Goal: Register for event/course

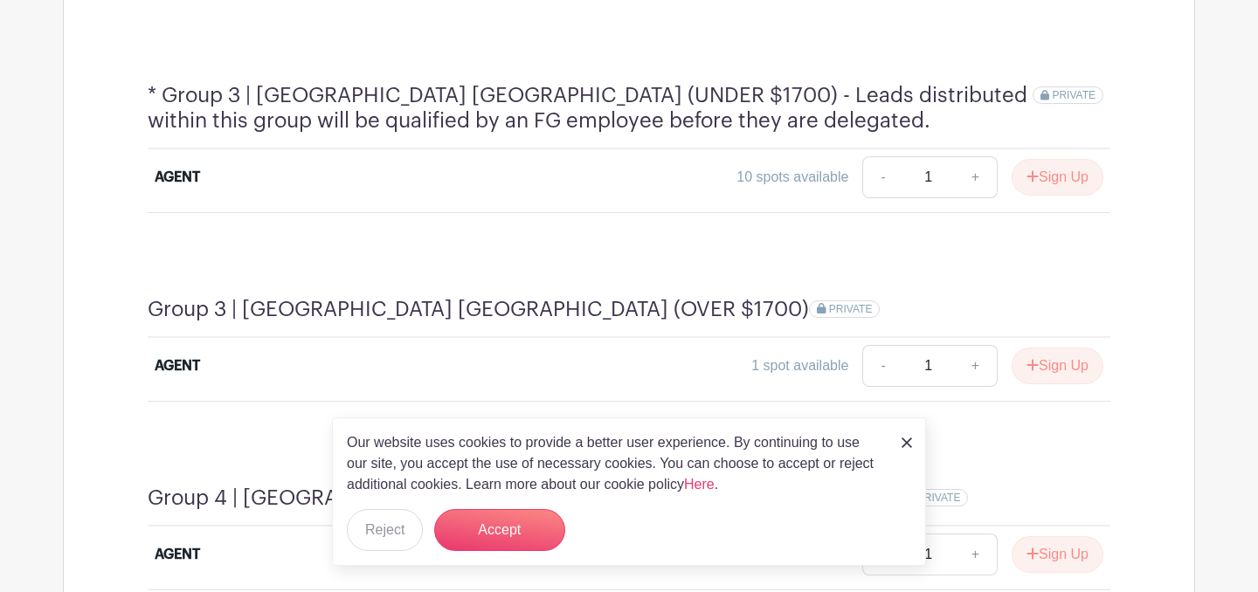
scroll to position [1483, 0]
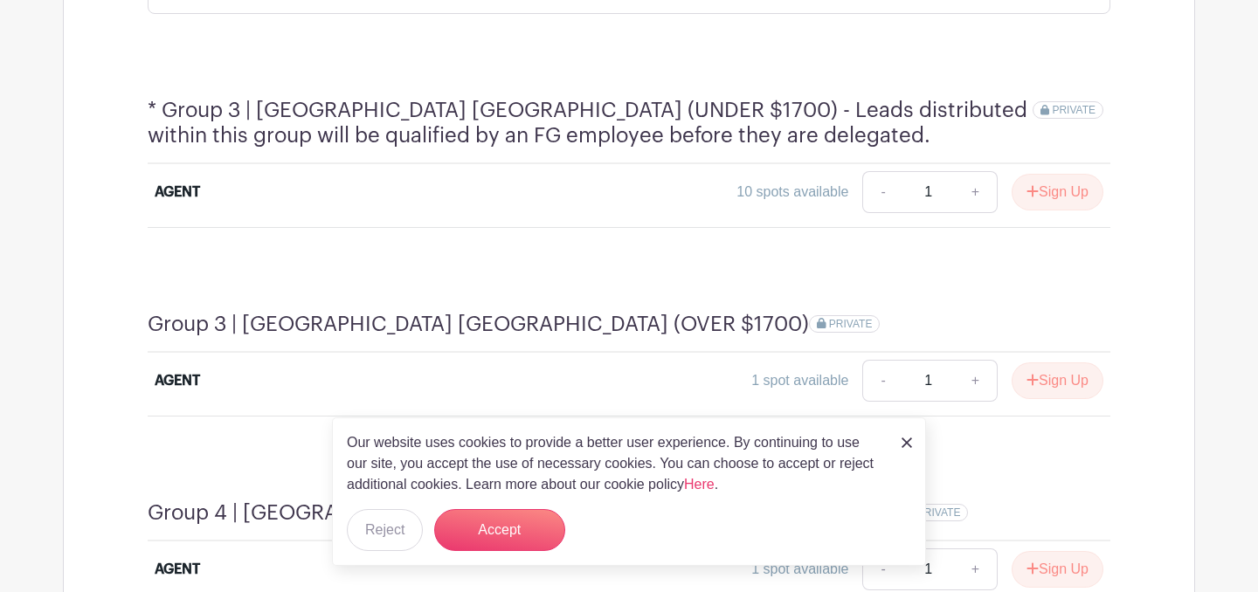
click at [905, 442] on img at bounding box center [906, 443] width 10 height 10
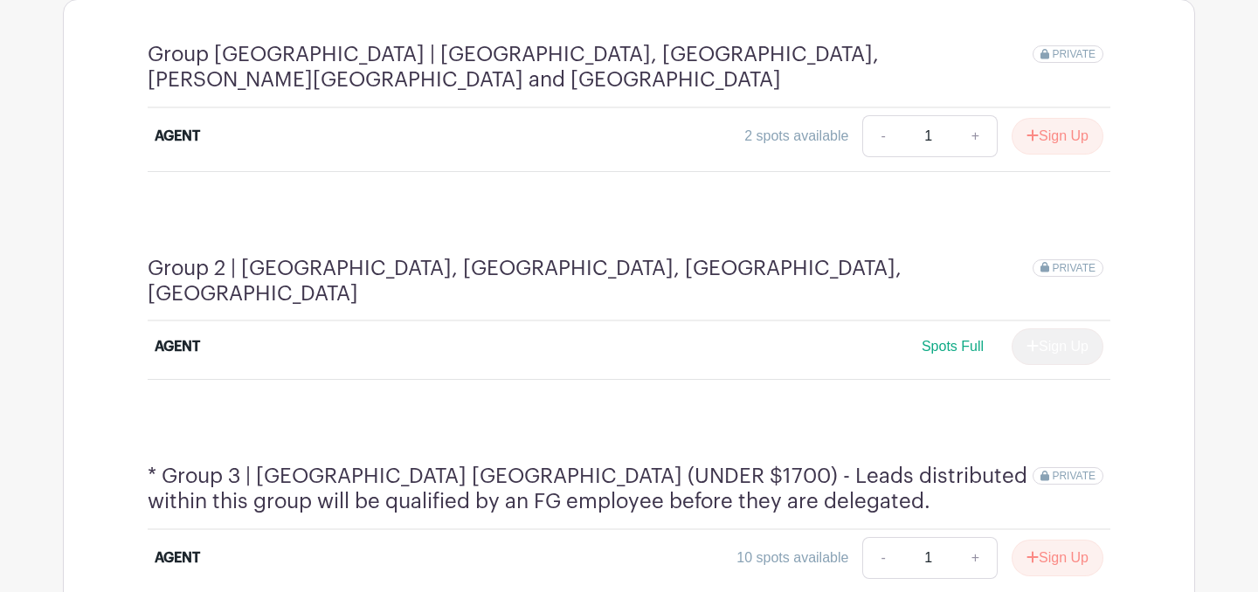
scroll to position [1024, 0]
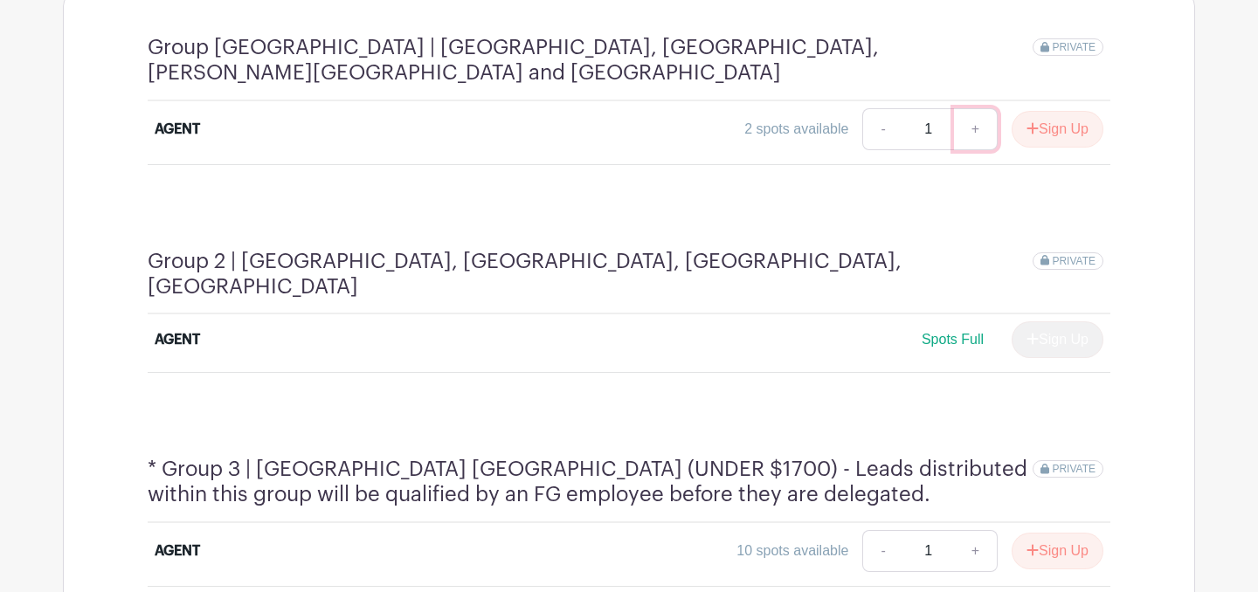
click at [970, 125] on link "+" at bounding box center [976, 129] width 44 height 42
type input "2"
click at [1071, 115] on button "Sign Up" at bounding box center [1057, 129] width 92 height 37
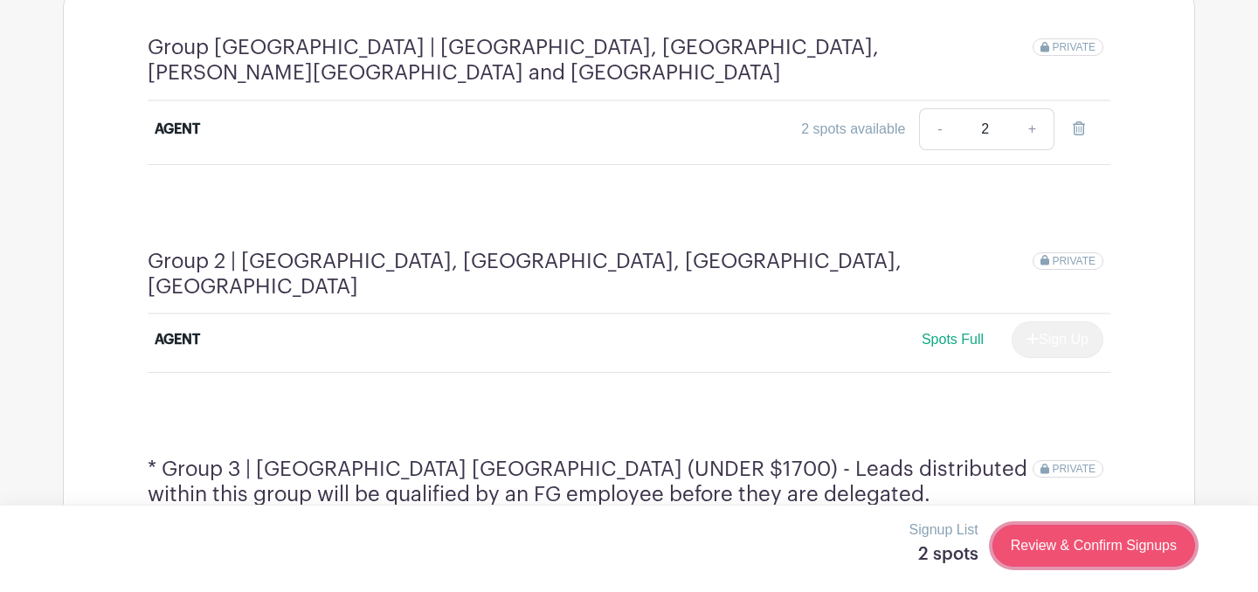
click at [1107, 550] on link "Review & Confirm Signups" at bounding box center [1093, 546] width 203 height 42
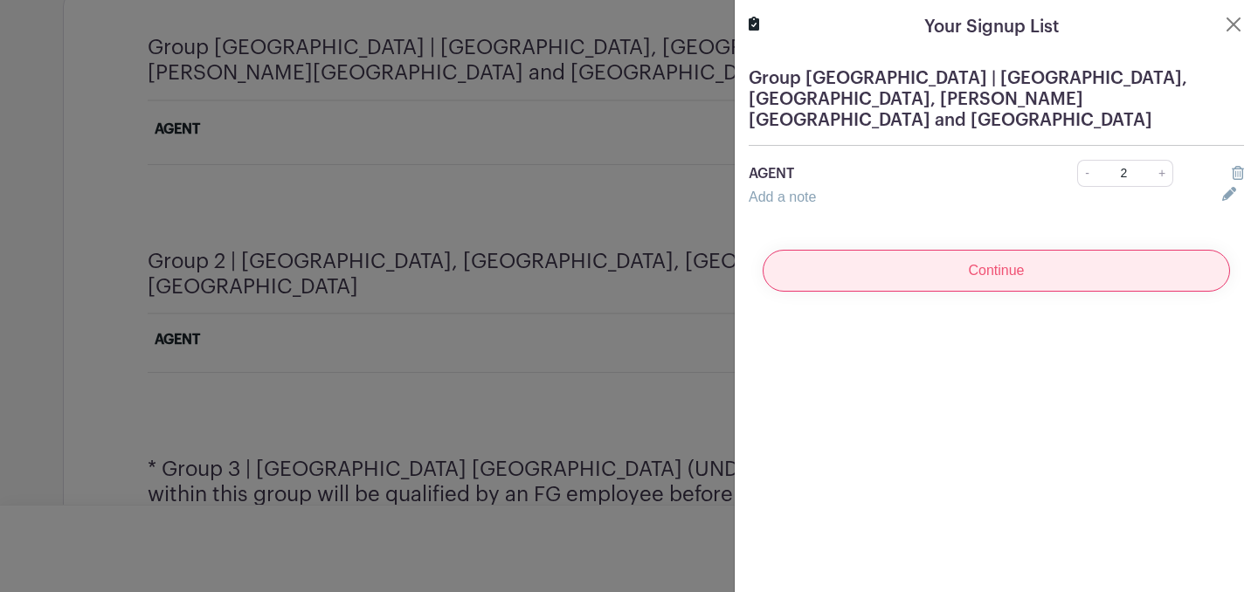
click at [886, 250] on input "Continue" at bounding box center [995, 271] width 467 height 42
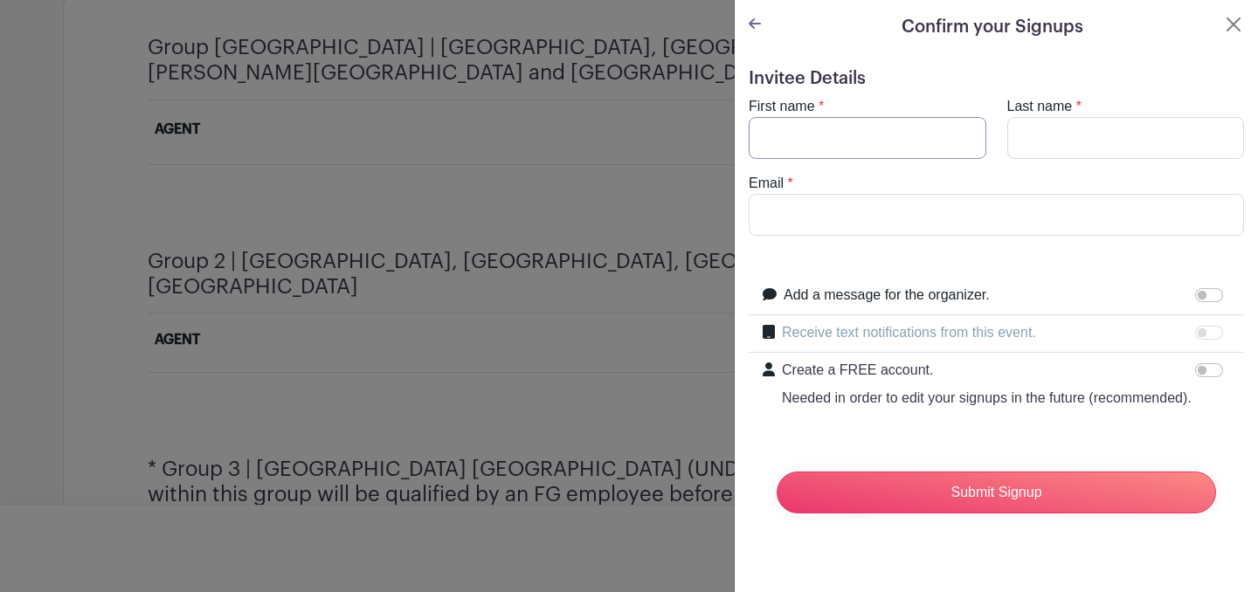
click at [874, 133] on input "First name" at bounding box center [867, 138] width 238 height 42
type input "[PERSON_NAME]"
click at [812, 212] on input "Email" at bounding box center [995, 215] width 495 height 42
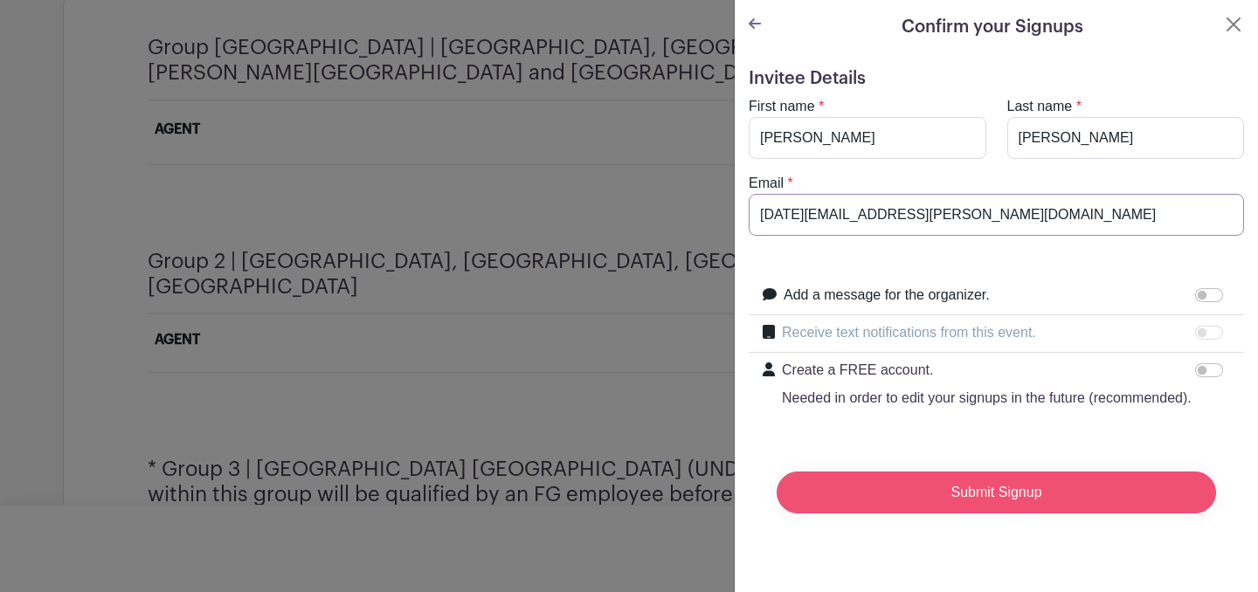
type input "[DATE][EMAIL_ADDRESS][PERSON_NAME][DOMAIN_NAME]"
click at [937, 495] on input "Submit Signup" at bounding box center [995, 493] width 439 height 42
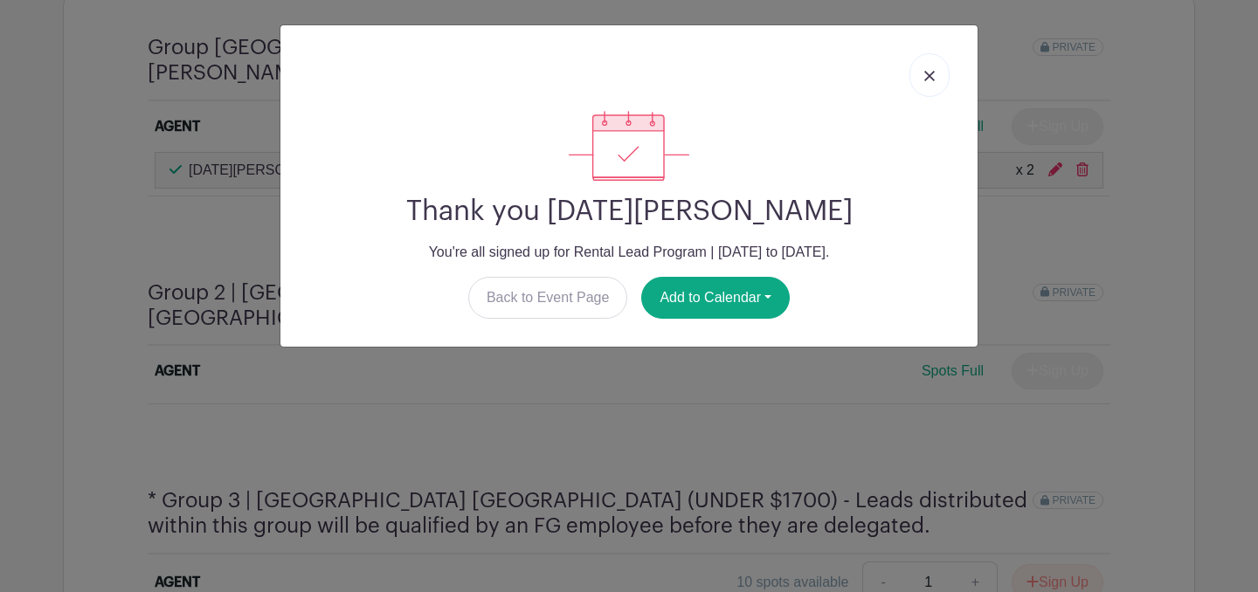
click at [926, 68] on link at bounding box center [929, 75] width 40 height 44
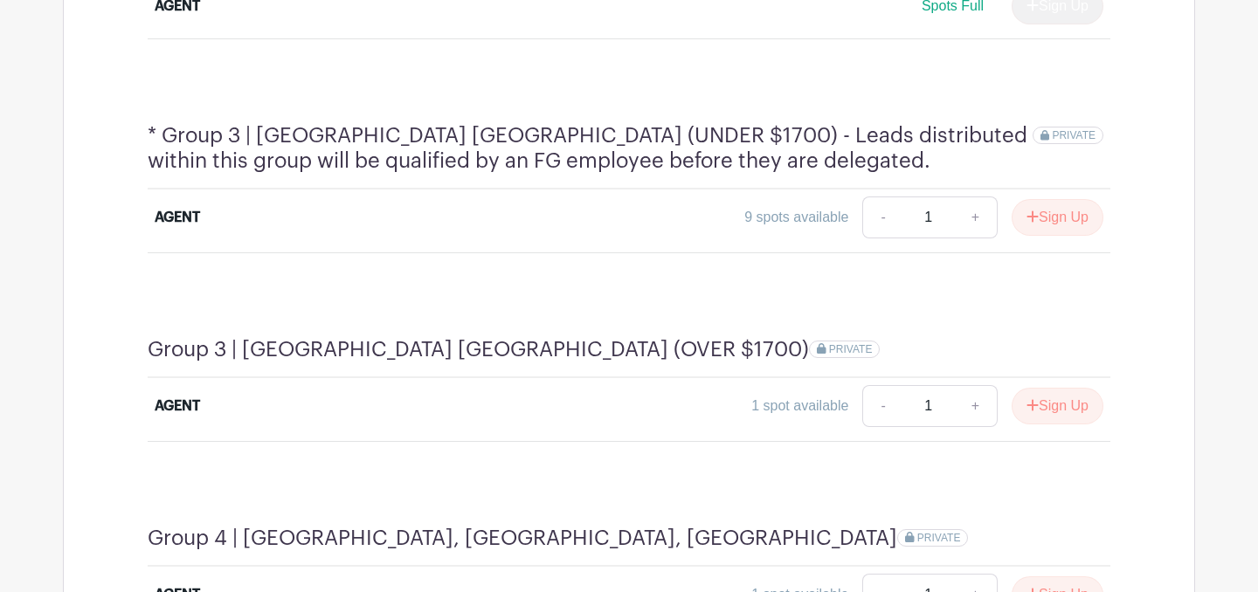
scroll to position [1388, 0]
click at [975, 198] on link "+" at bounding box center [976, 219] width 44 height 42
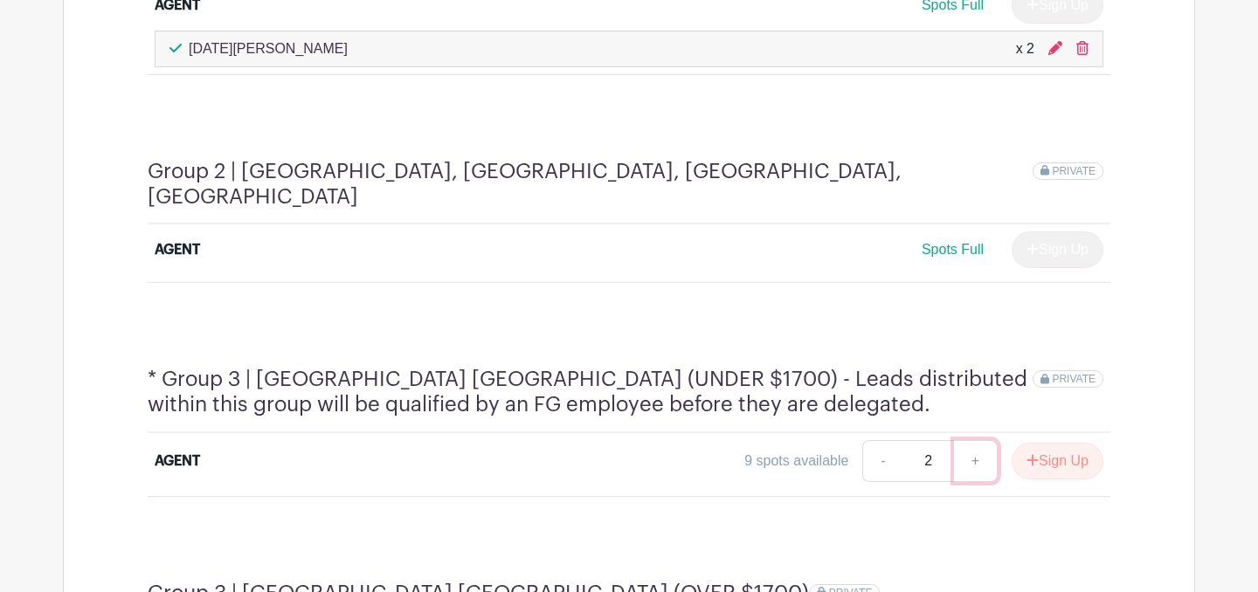
scroll to position [1148, 0]
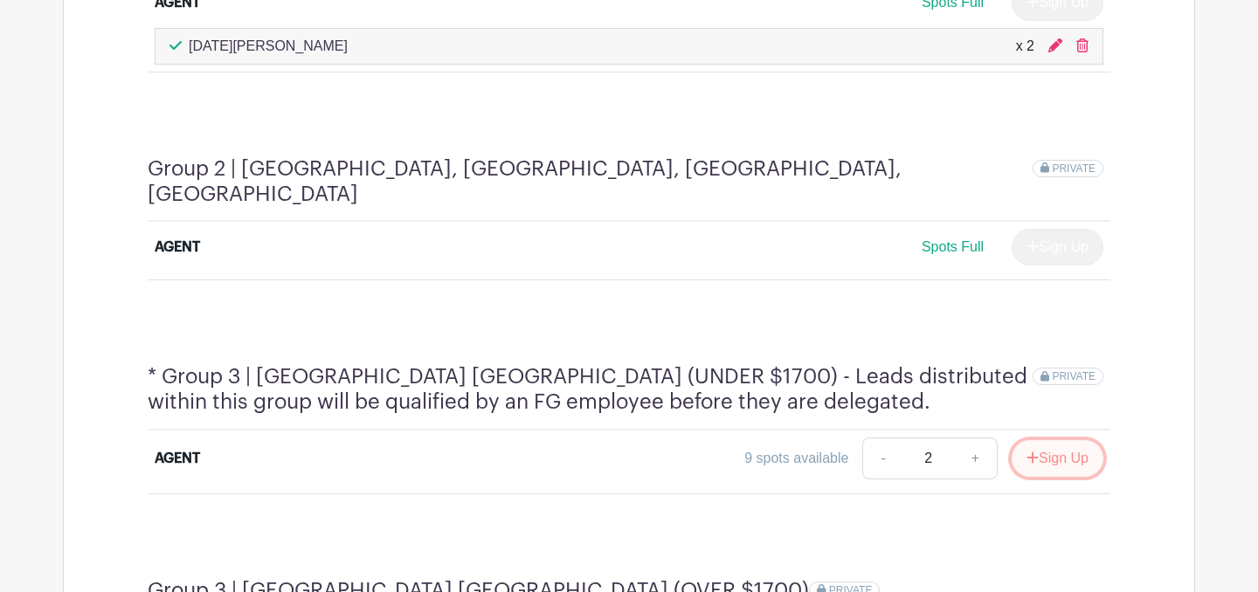
click at [1038, 440] on button "Sign Up" at bounding box center [1057, 458] width 92 height 37
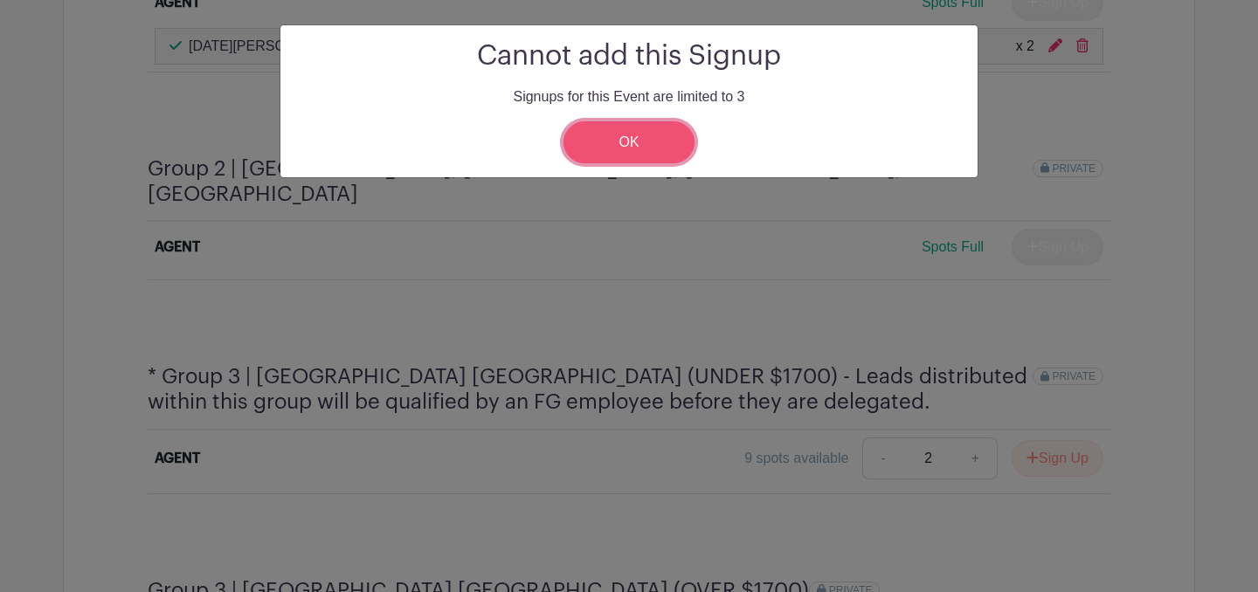
click at [632, 153] on link "OK" at bounding box center [628, 142] width 131 height 42
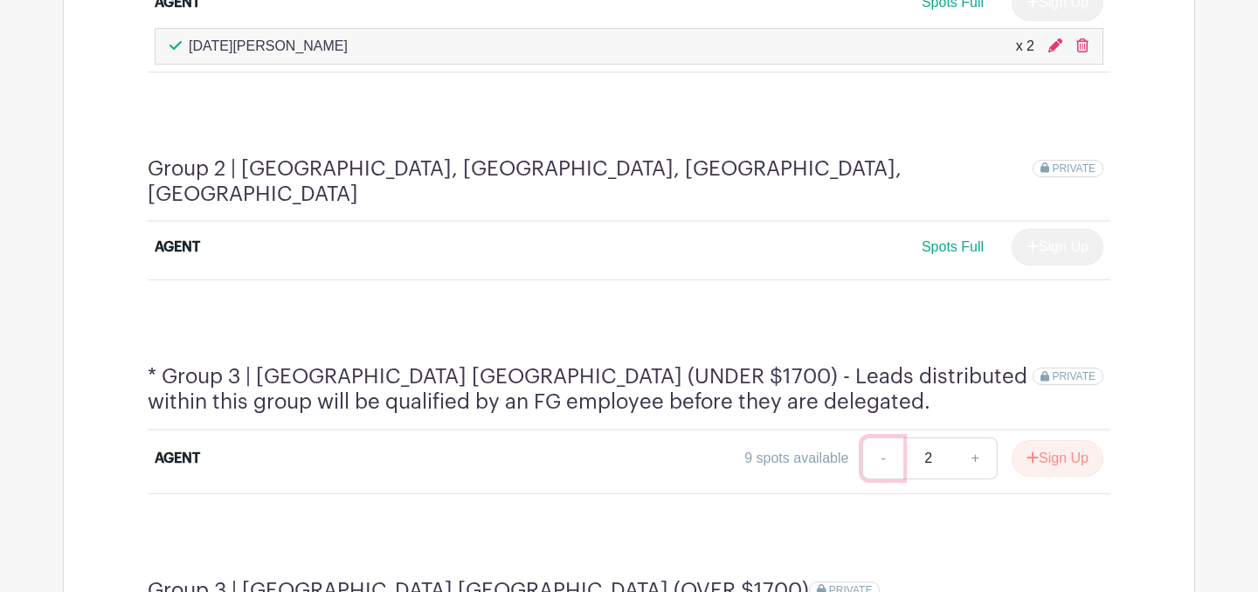
click at [875, 438] on link "-" at bounding box center [882, 459] width 40 height 42
type input "1"
click at [1043, 440] on button "Sign Up" at bounding box center [1057, 458] width 92 height 37
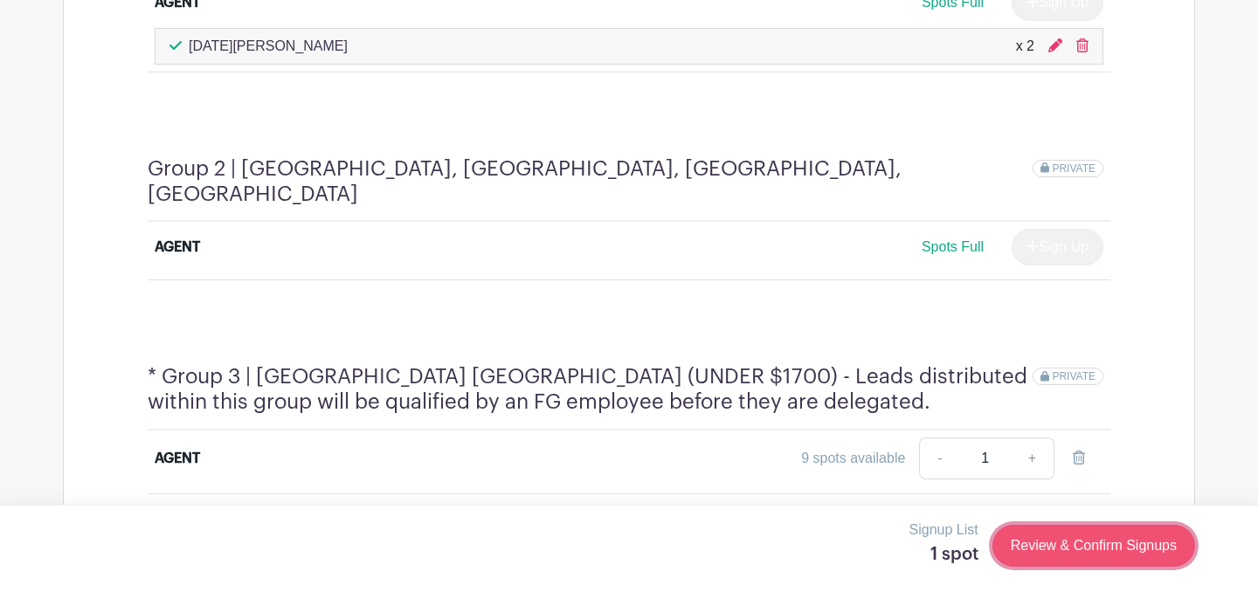
click at [1075, 534] on link "Review & Confirm Signups" at bounding box center [1093, 546] width 203 height 42
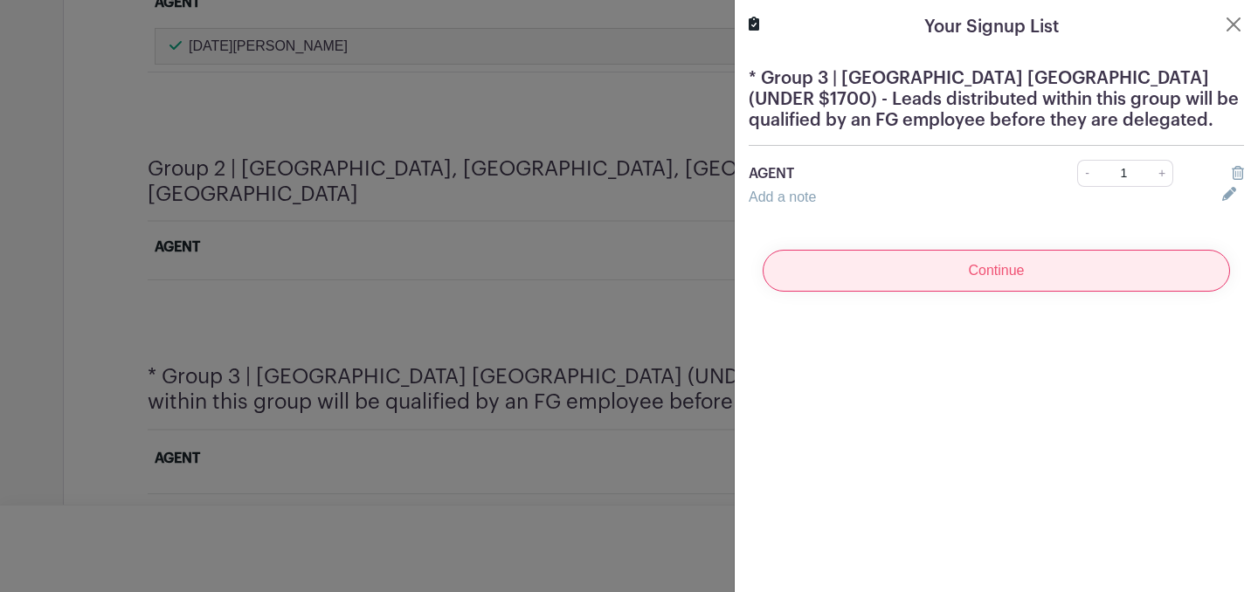
click at [975, 272] on input "Continue" at bounding box center [995, 271] width 467 height 42
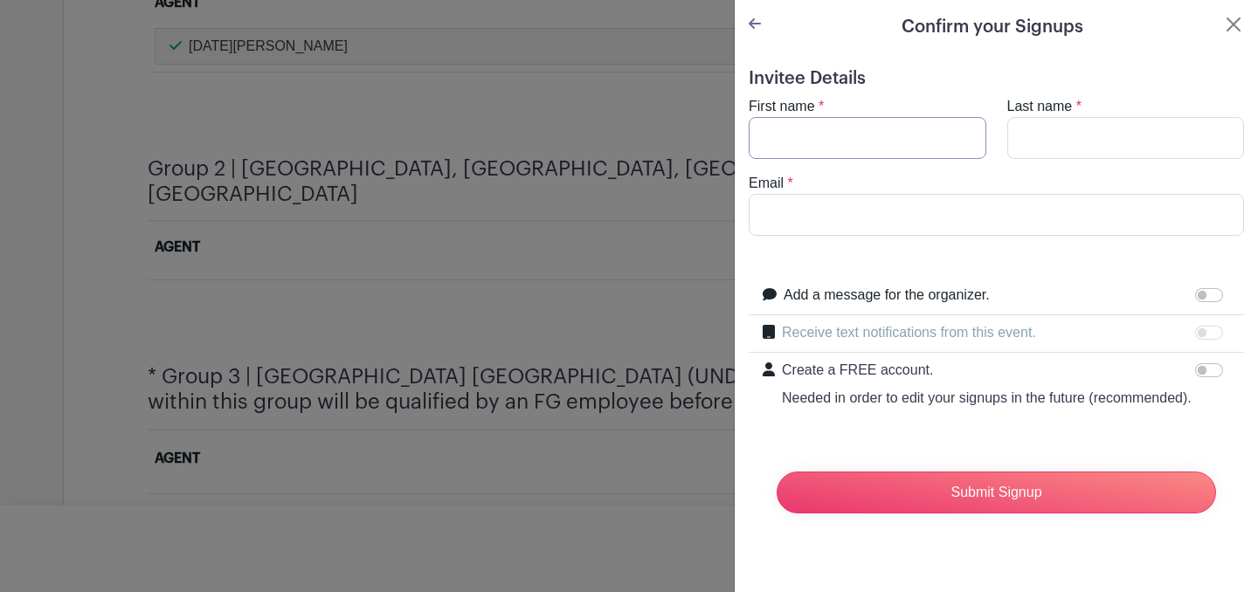
click at [885, 147] on input "First name" at bounding box center [867, 138] width 238 height 42
type input "[PERSON_NAME]"
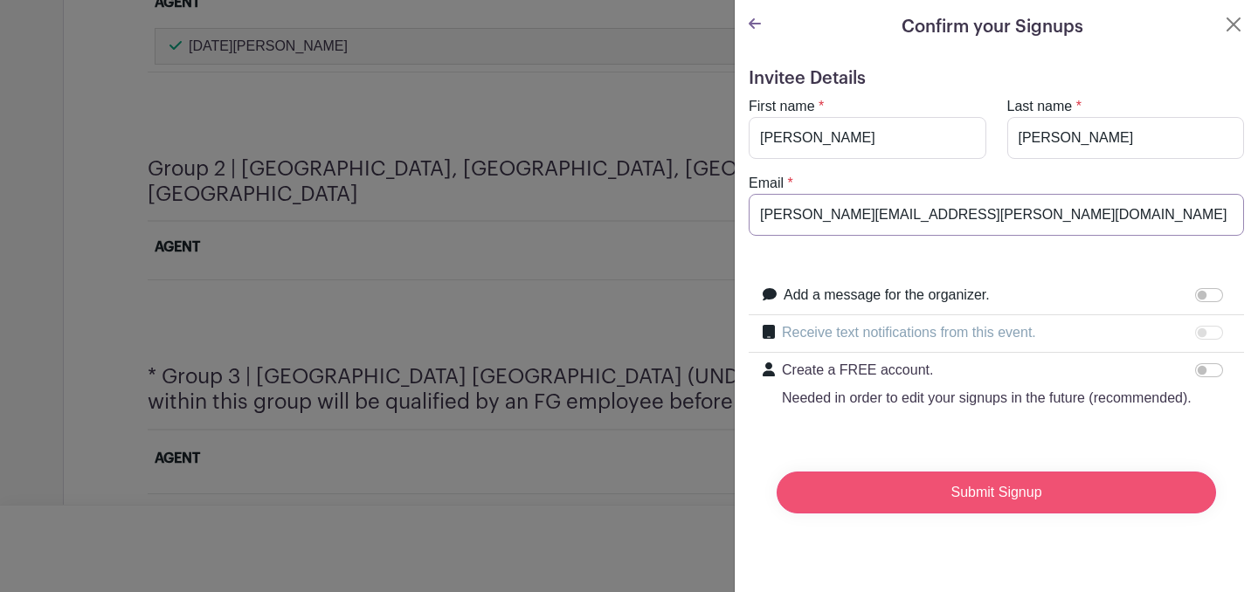
type input "[PERSON_NAME][EMAIL_ADDRESS][PERSON_NAME][DOMAIN_NAME]"
click at [980, 493] on input "Submit Signup" at bounding box center [995, 493] width 439 height 42
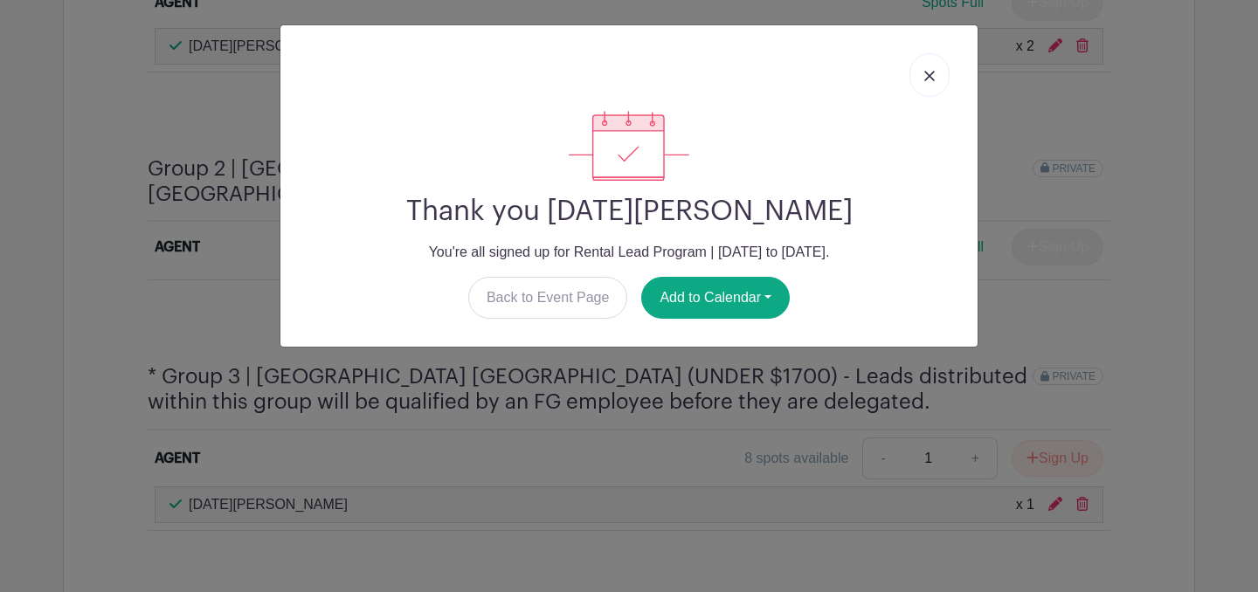
click at [936, 70] on link at bounding box center [929, 75] width 40 height 44
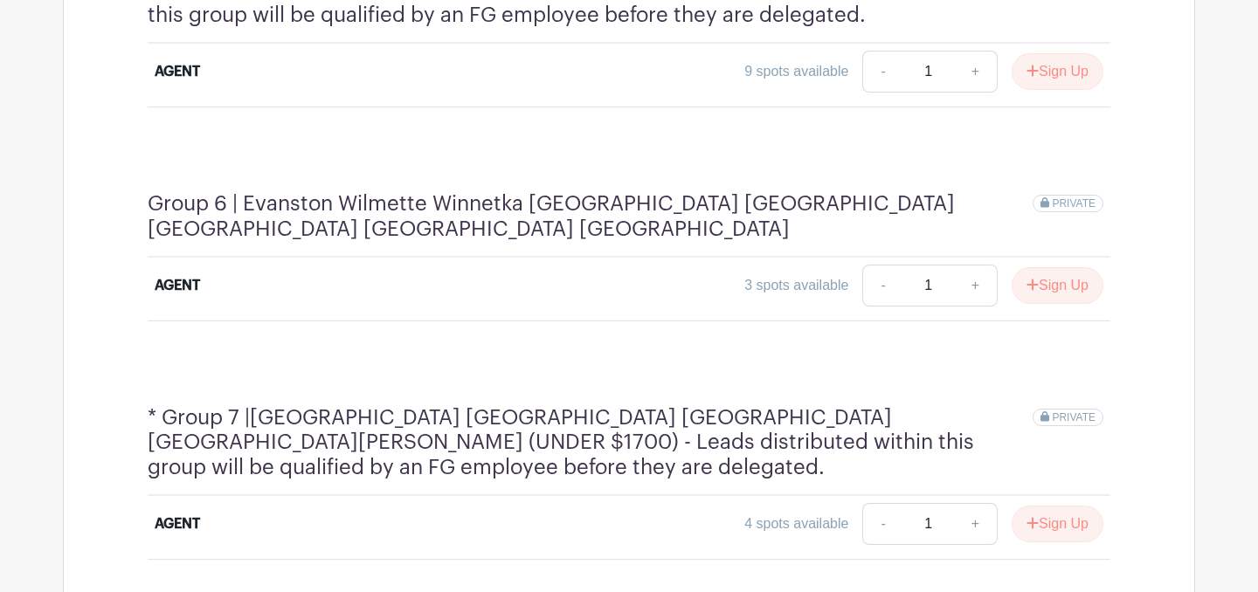
scroll to position [2185, 0]
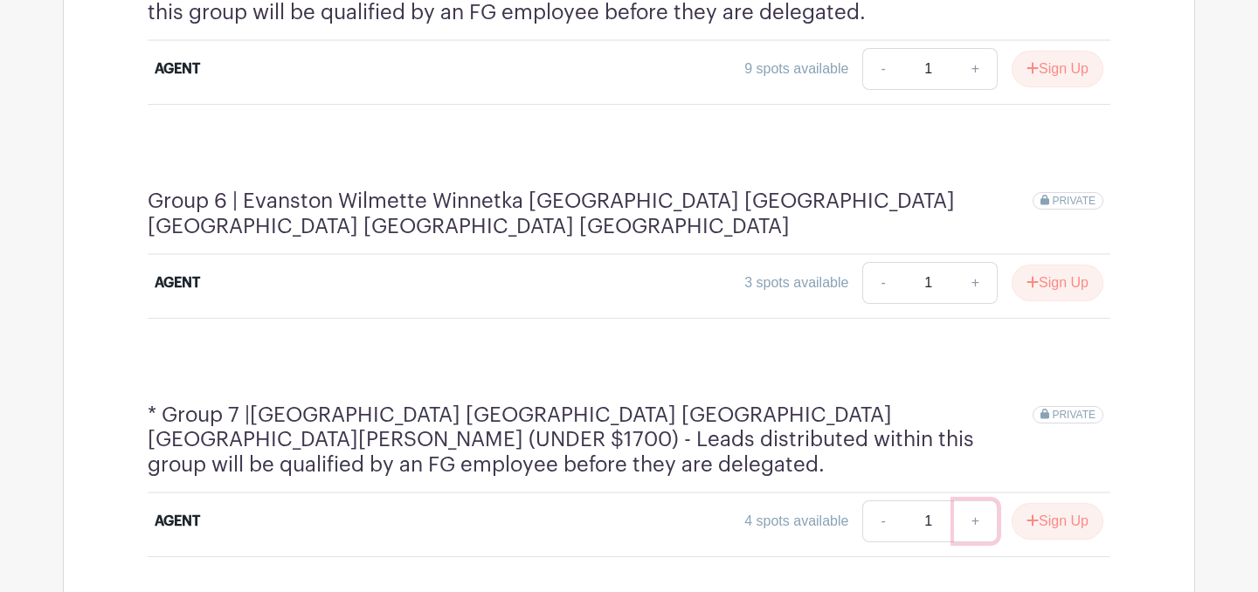
click at [966, 500] on link "+" at bounding box center [976, 521] width 44 height 42
click at [878, 500] on link "-" at bounding box center [882, 521] width 40 height 42
type input "1"
click at [1051, 503] on button "Sign Up" at bounding box center [1057, 521] width 92 height 37
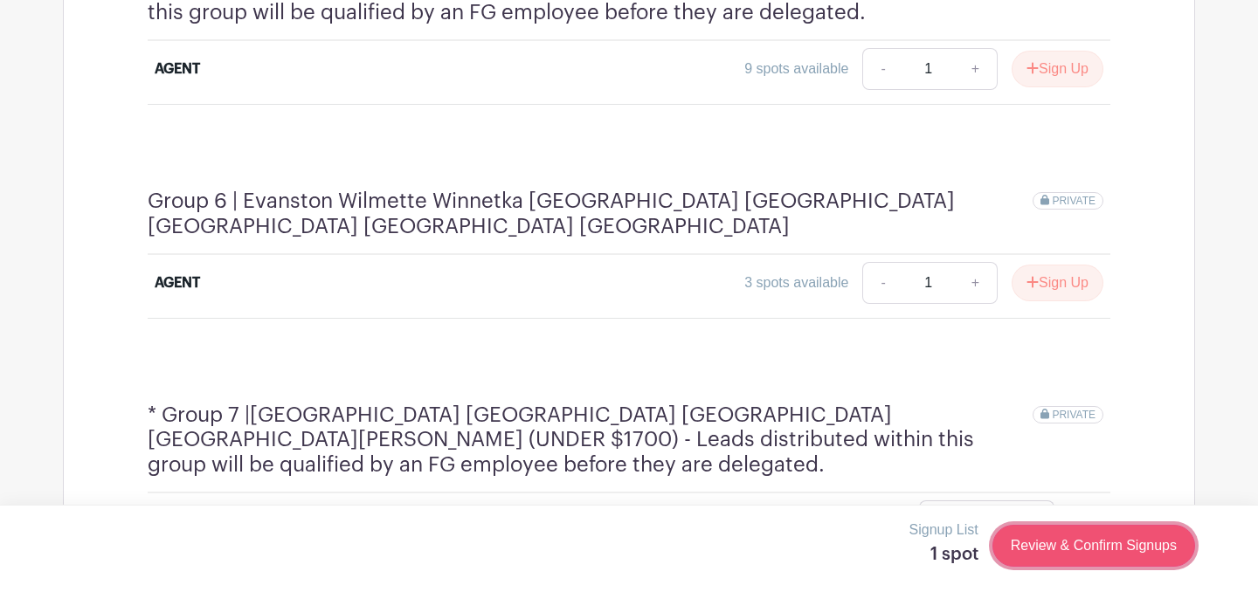
click at [1080, 535] on link "Review & Confirm Signups" at bounding box center [1093, 546] width 203 height 42
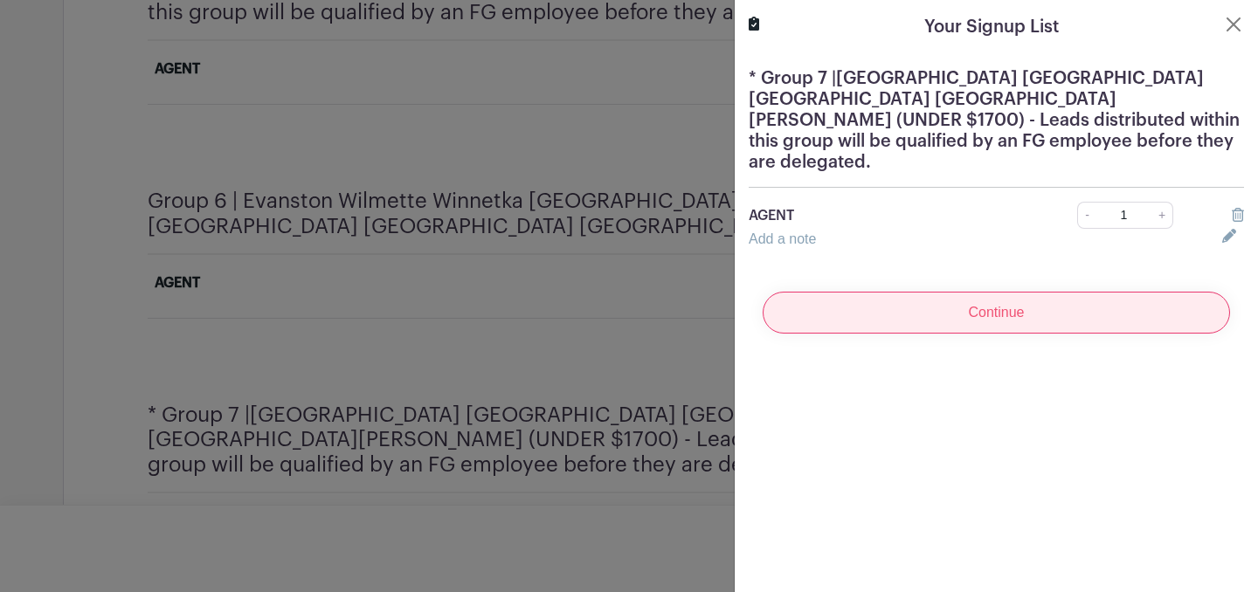
click at [936, 299] on input "Continue" at bounding box center [995, 313] width 467 height 42
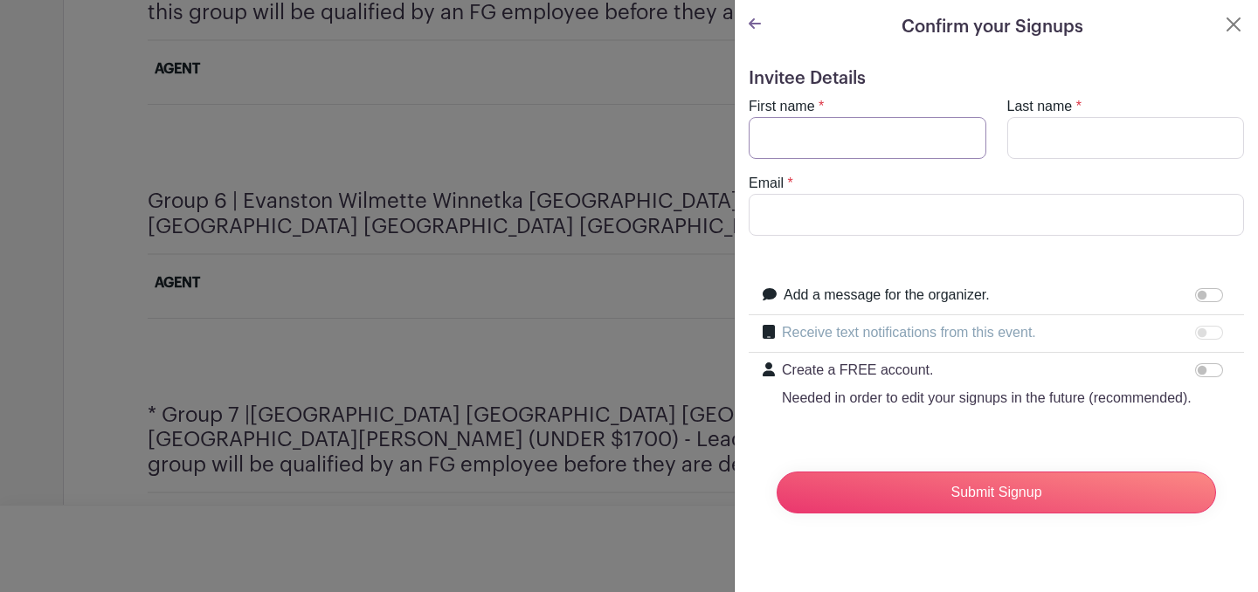
click at [883, 133] on input "First name" at bounding box center [867, 138] width 238 height 42
type input "[PERSON_NAME]"
click at [753, 22] on icon at bounding box center [754, 24] width 12 height 14
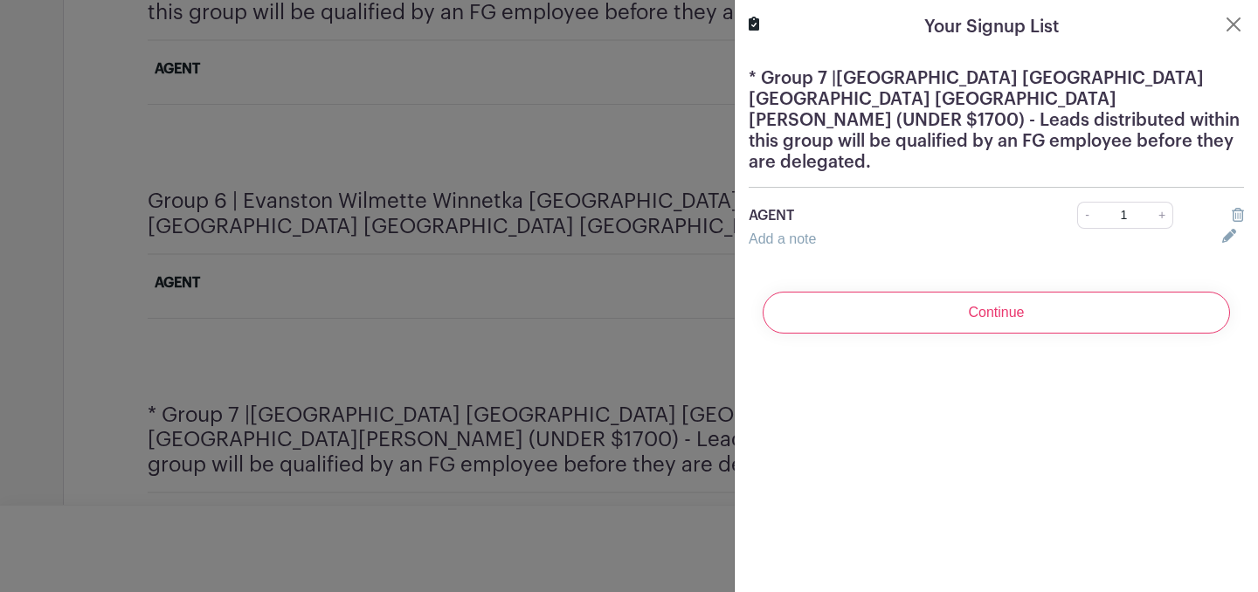
click at [753, 22] on icon at bounding box center [753, 24] width 10 height 14
click at [1231, 21] on button "Close" at bounding box center [1233, 24] width 21 height 21
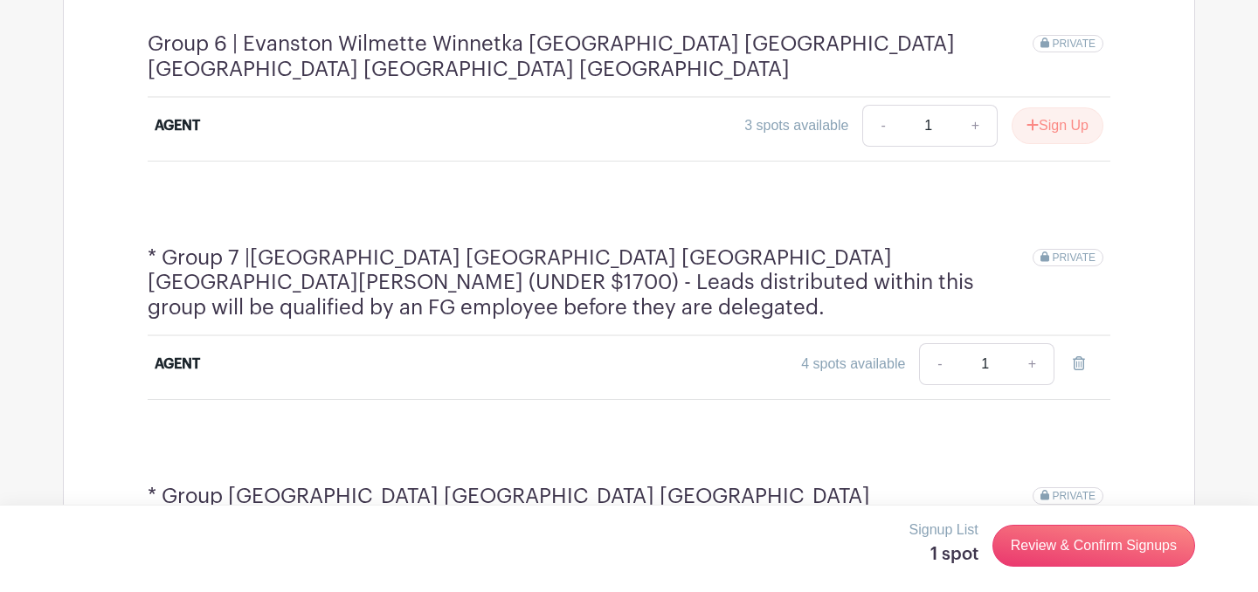
scroll to position [2254, 0]
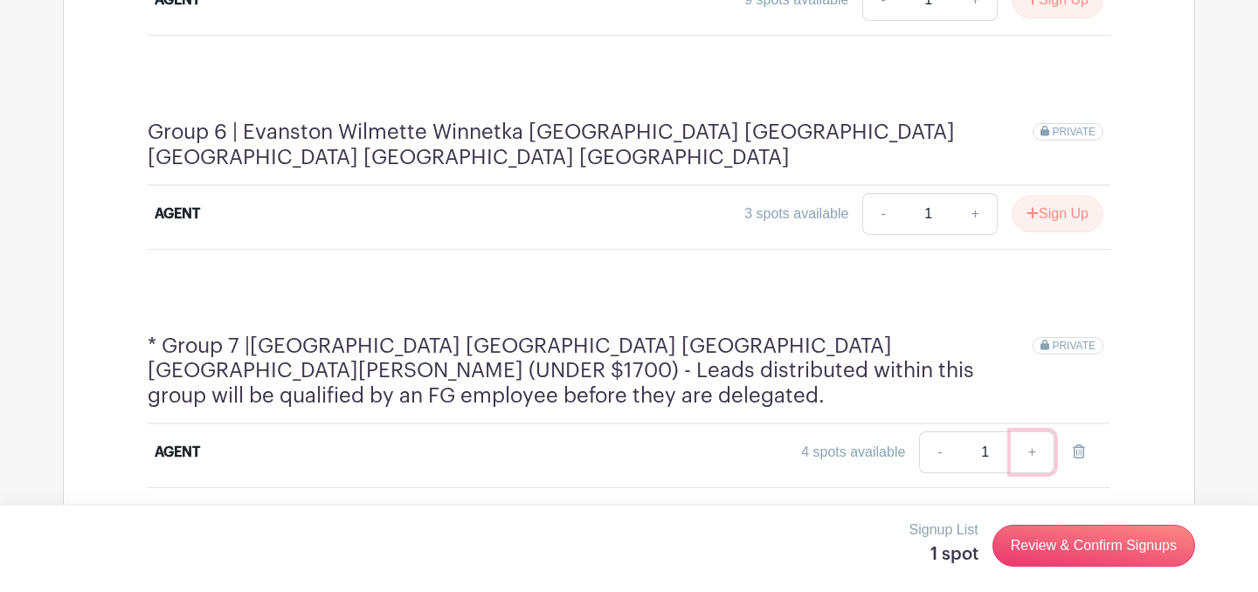
click at [1032, 431] on link "+" at bounding box center [1032, 452] width 44 height 42
type input "2"
click at [944, 431] on link "-" at bounding box center [939, 452] width 40 height 42
type input "1"
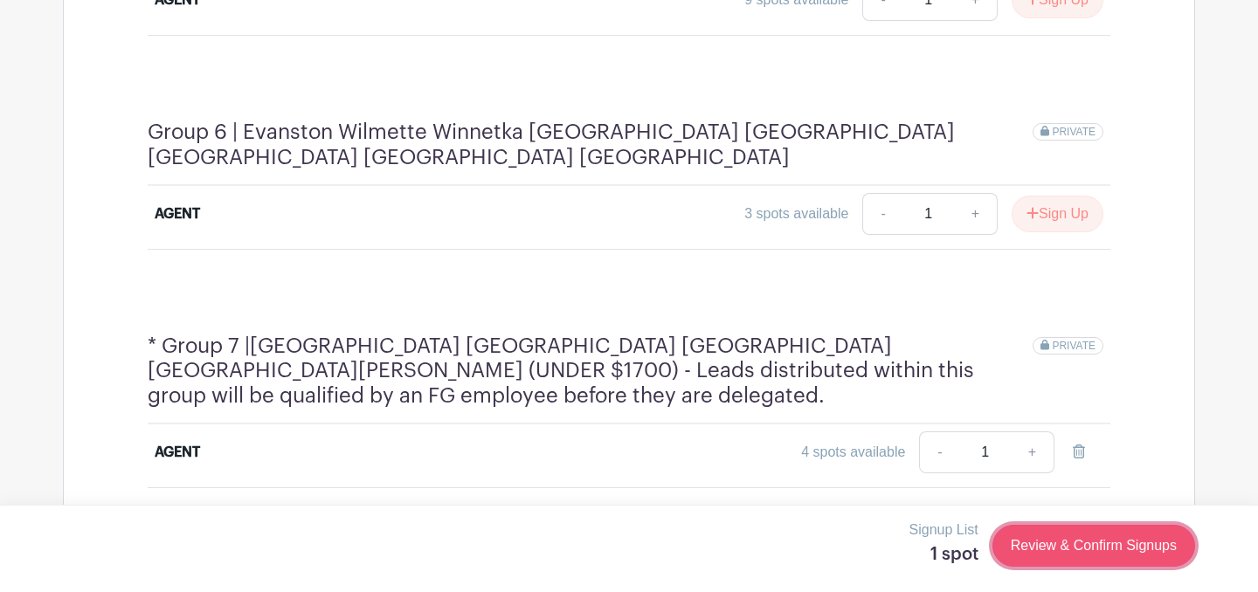
click at [1071, 550] on link "Review & Confirm Signups" at bounding box center [1093, 546] width 203 height 42
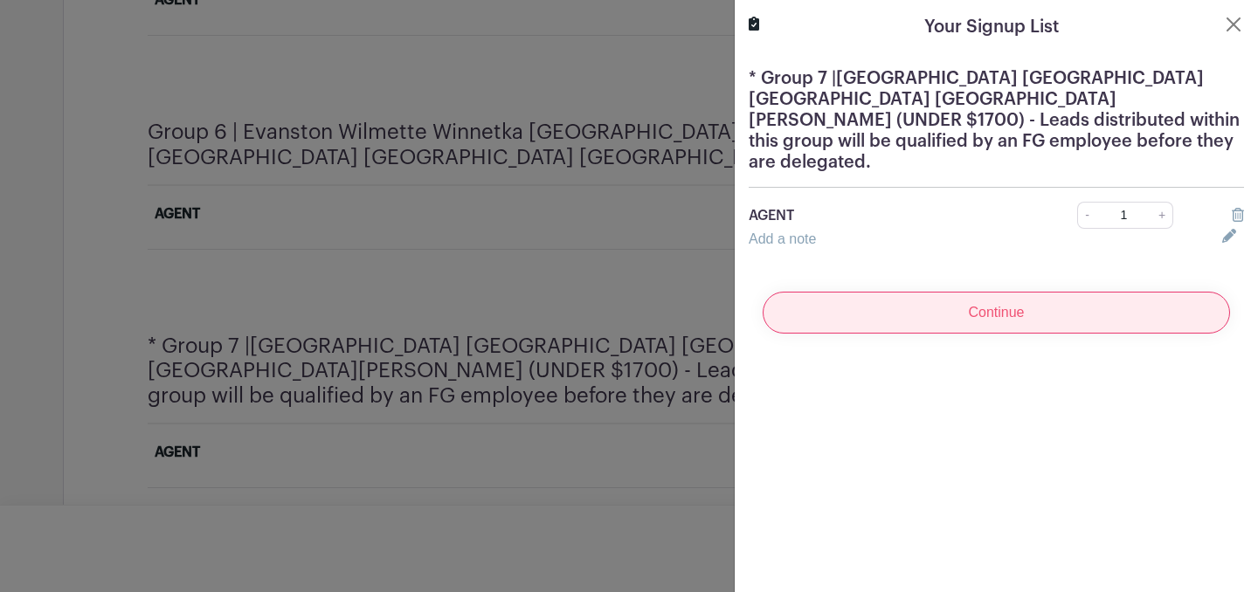
click at [1012, 292] on input "Continue" at bounding box center [995, 313] width 467 height 42
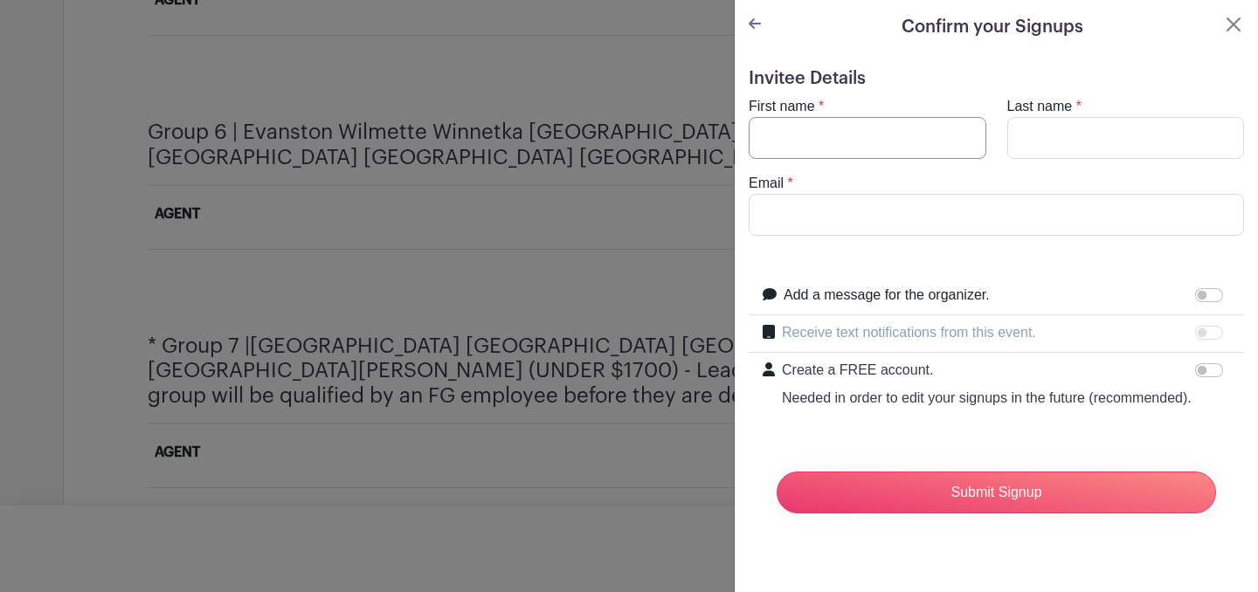
click at [875, 132] on input "First name" at bounding box center [867, 138] width 238 height 42
type input "[PERSON_NAME]"
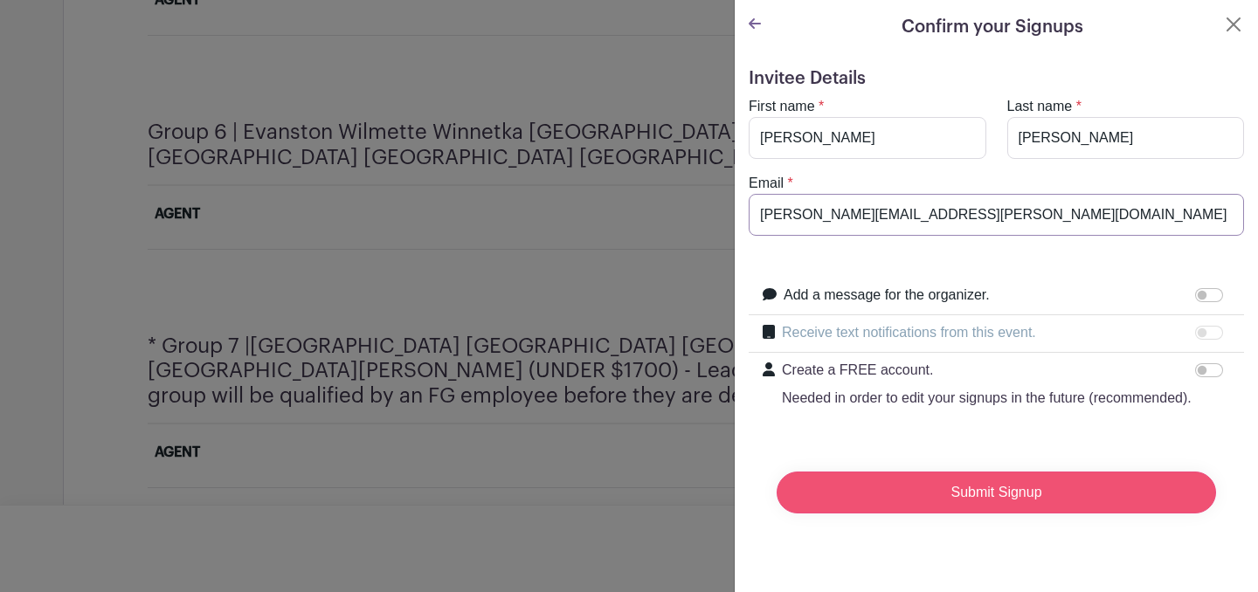
type input "[PERSON_NAME][EMAIL_ADDRESS][PERSON_NAME][DOMAIN_NAME]"
click at [895, 497] on input "Submit Signup" at bounding box center [995, 493] width 439 height 42
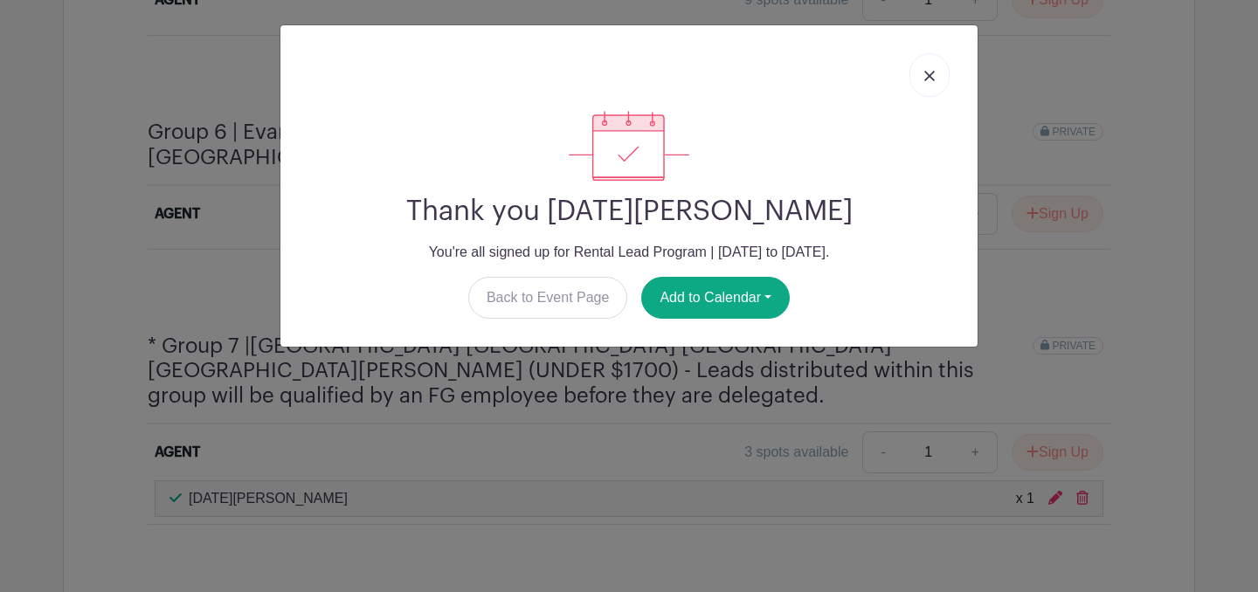
click at [921, 76] on link at bounding box center [929, 75] width 40 height 44
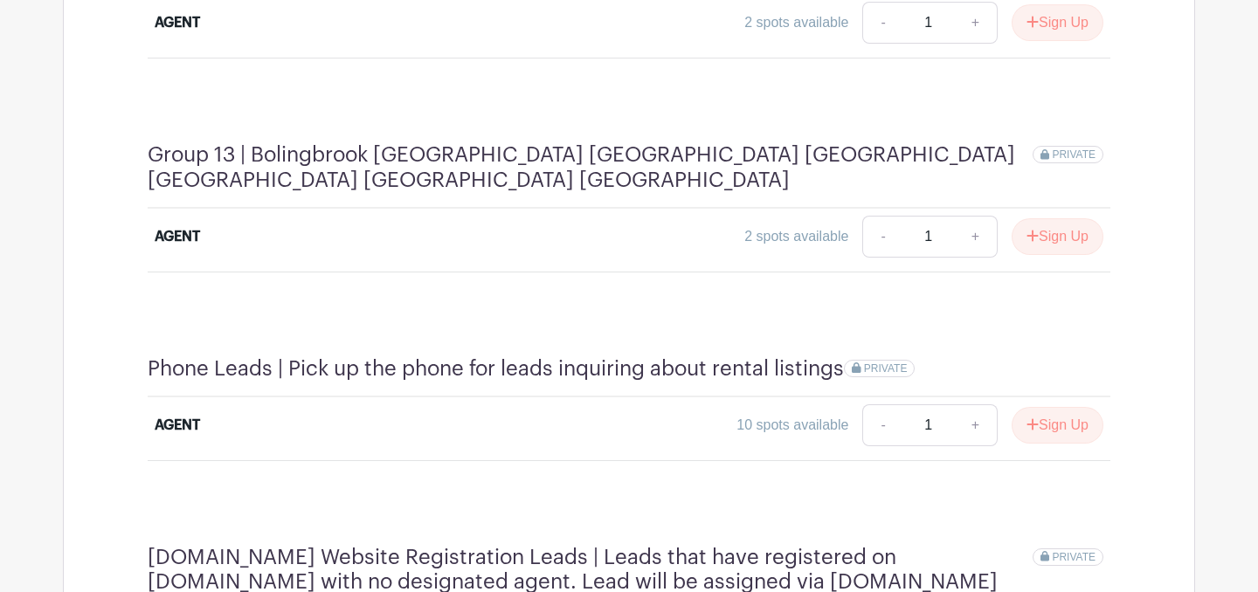
scroll to position [4193, 0]
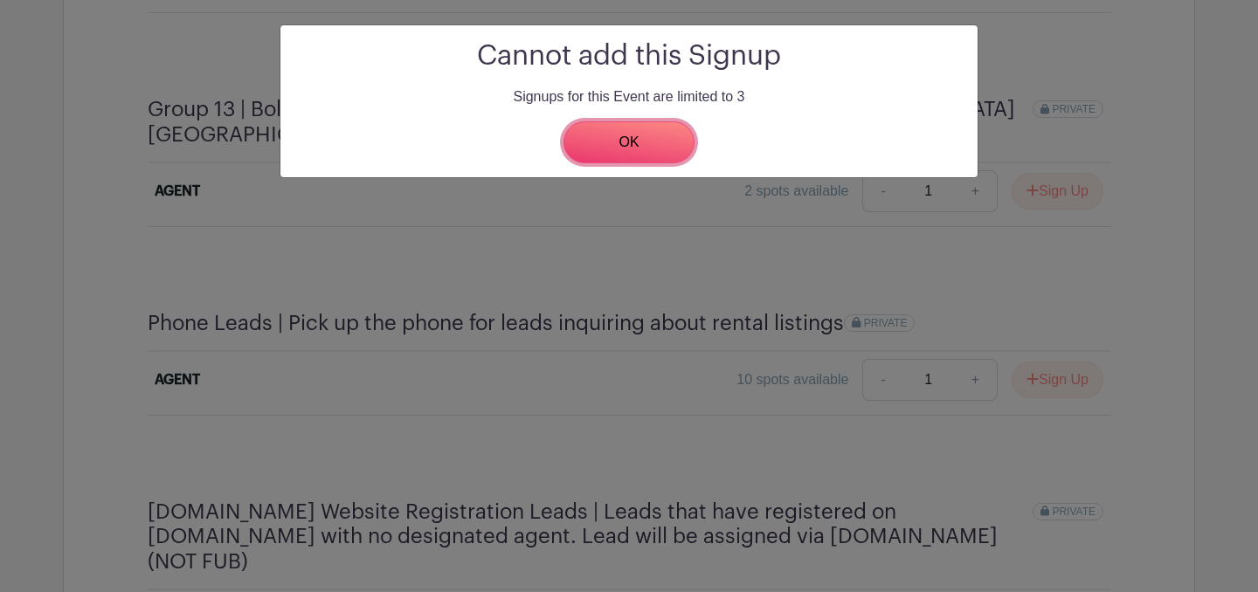
click at [614, 152] on link "OK" at bounding box center [628, 142] width 131 height 42
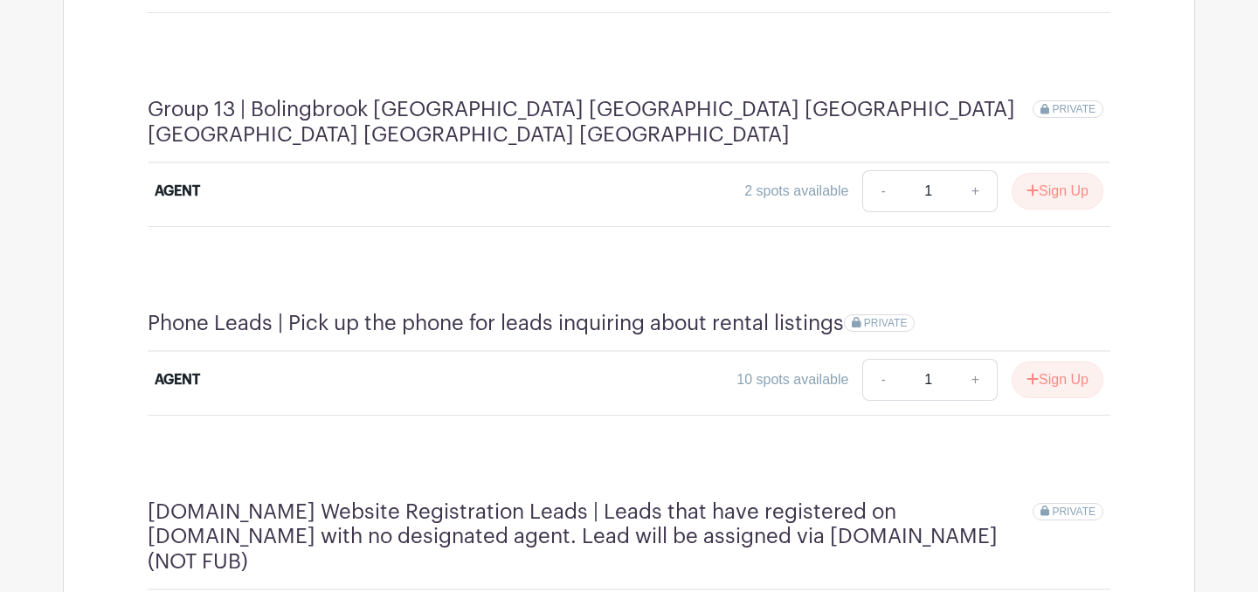
type input "1"
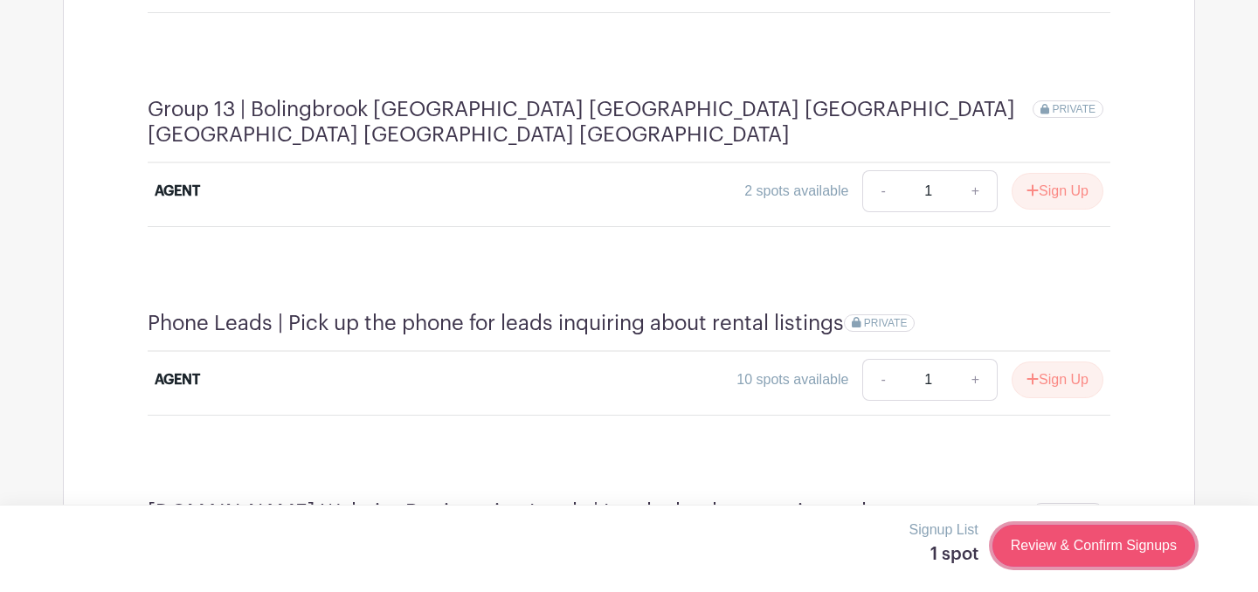
click at [1035, 555] on link "Review & Confirm Signups" at bounding box center [1093, 546] width 203 height 42
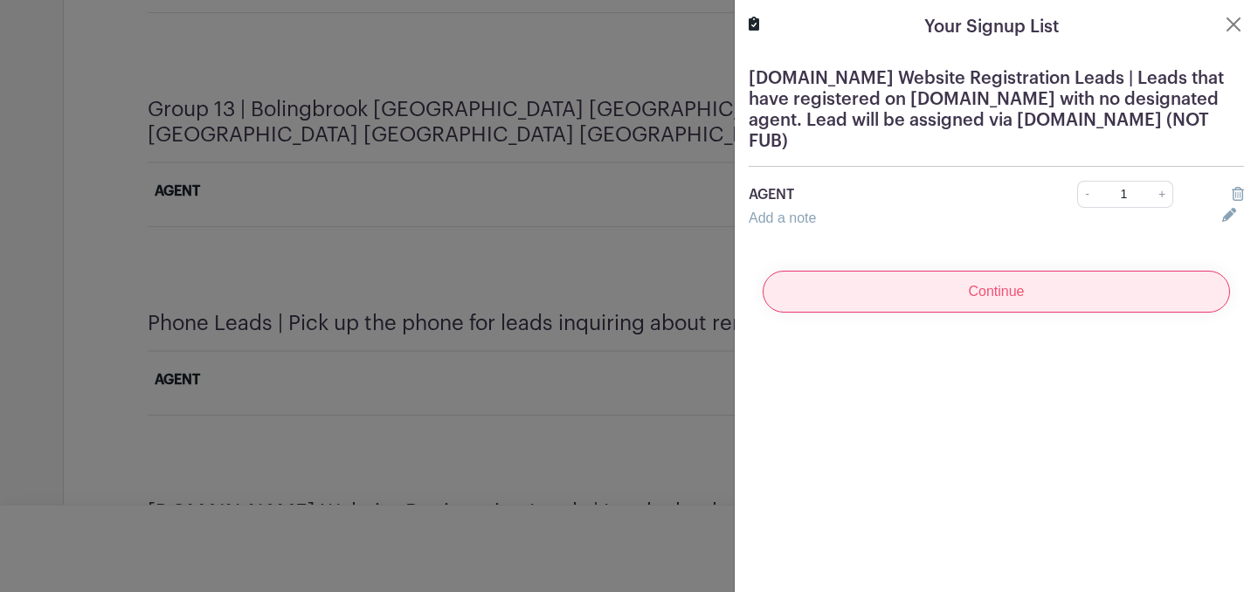
click at [954, 295] on input "Continue" at bounding box center [995, 292] width 467 height 42
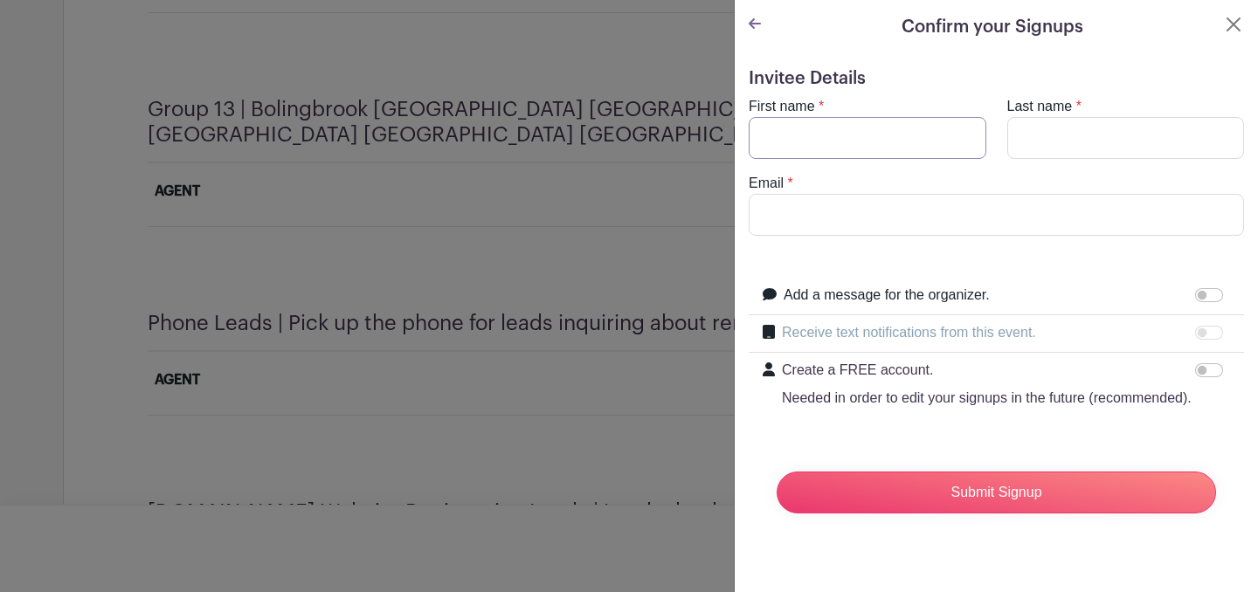
click at [862, 146] on input "First name" at bounding box center [867, 138] width 238 height 42
type input "[PERSON_NAME]"
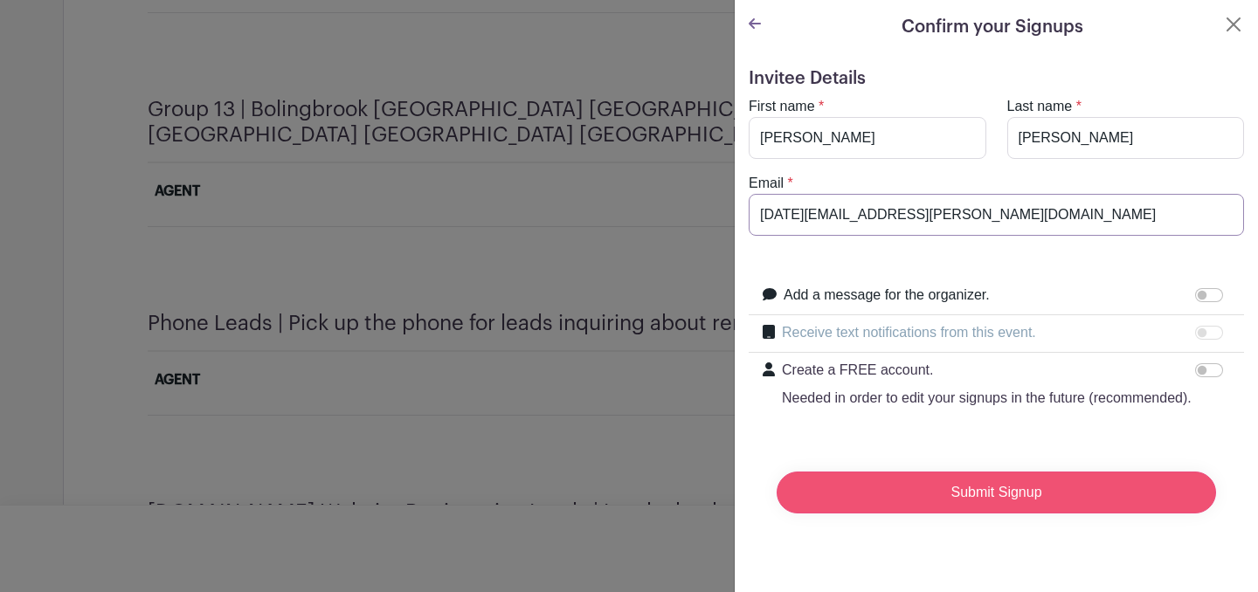
type input "[DATE][EMAIL_ADDRESS][PERSON_NAME][DOMAIN_NAME]"
click at [884, 483] on input "Submit Signup" at bounding box center [995, 493] width 439 height 42
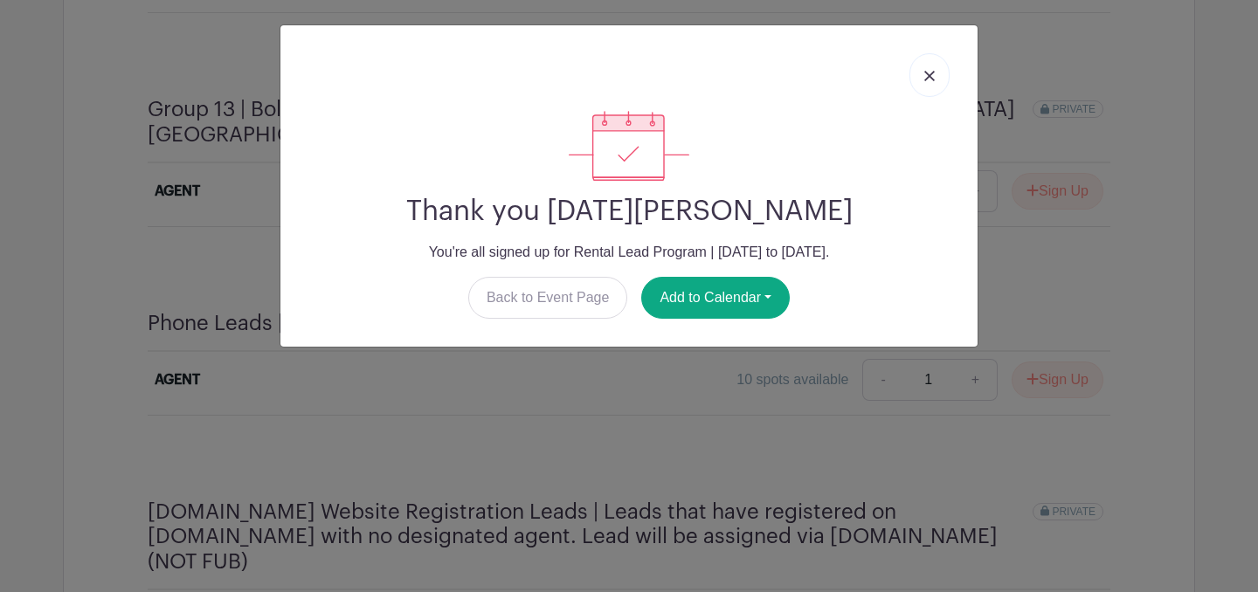
click at [927, 73] on img at bounding box center [929, 76] width 10 height 10
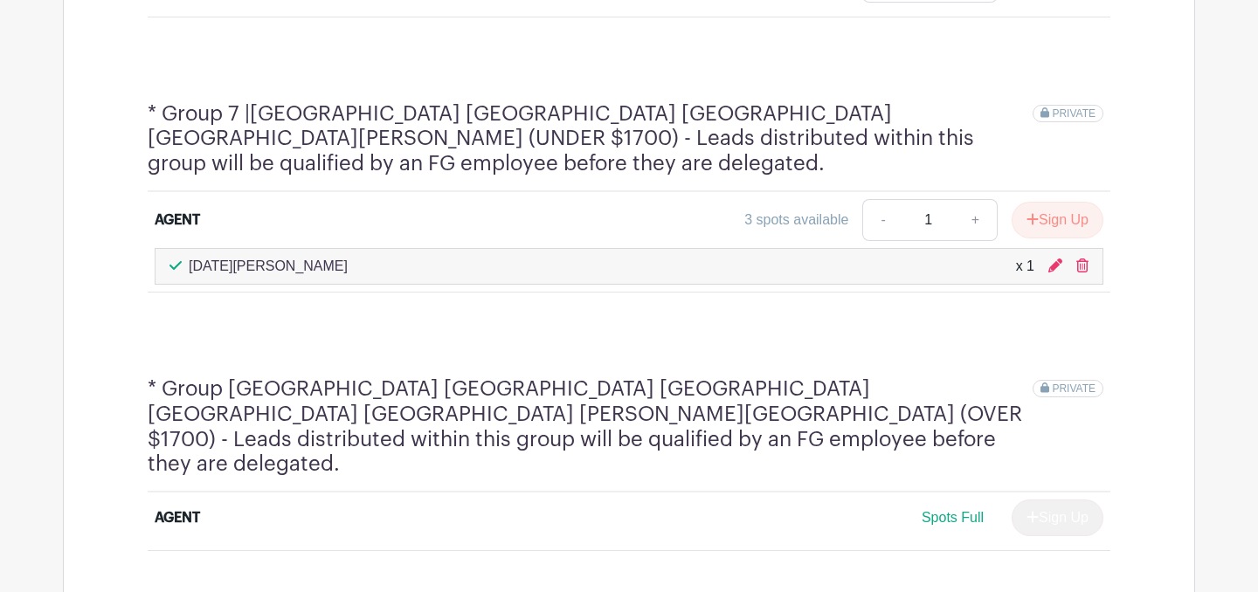
scroll to position [2484, 0]
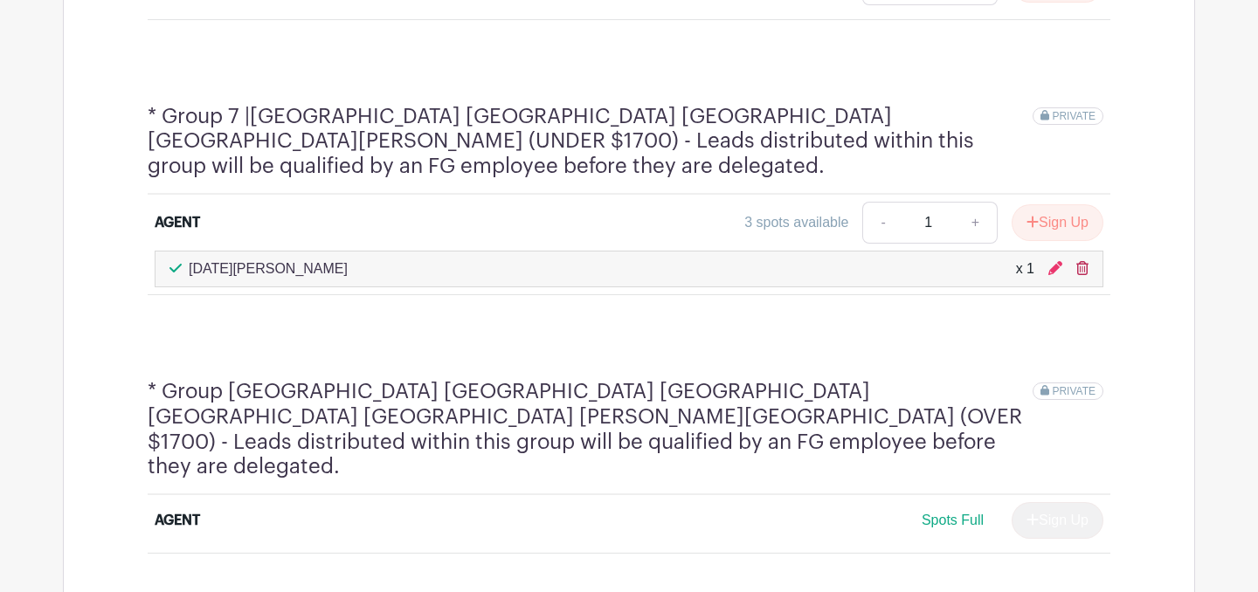
click at [1076, 261] on icon at bounding box center [1082, 268] width 12 height 14
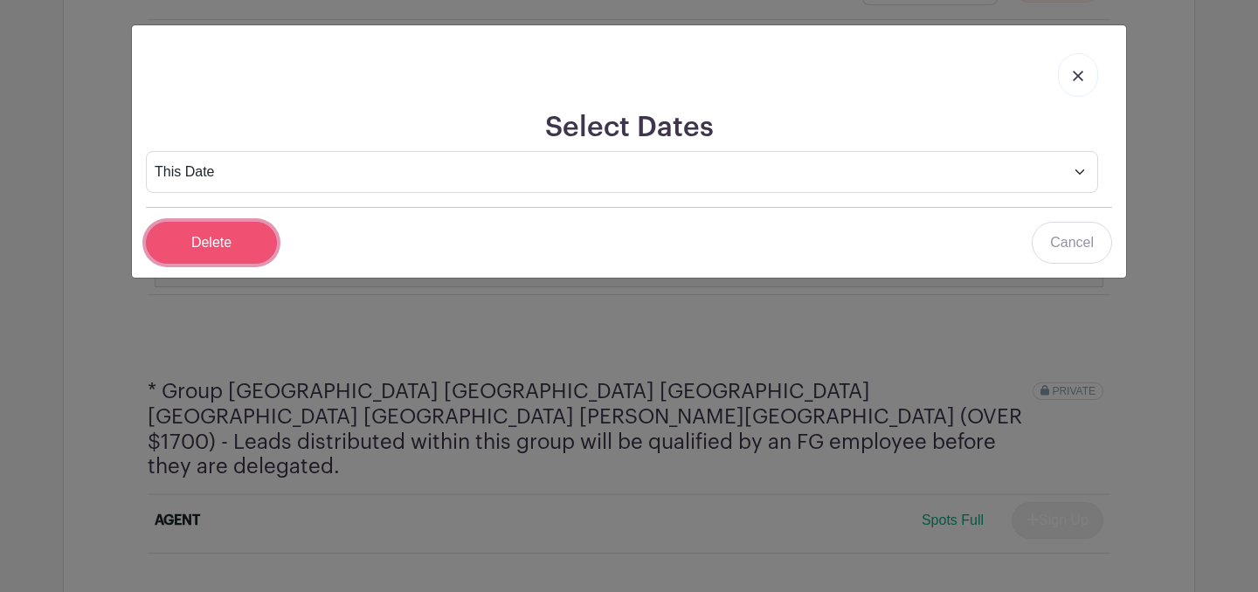
click at [258, 237] on input "Delete" at bounding box center [211, 243] width 131 height 42
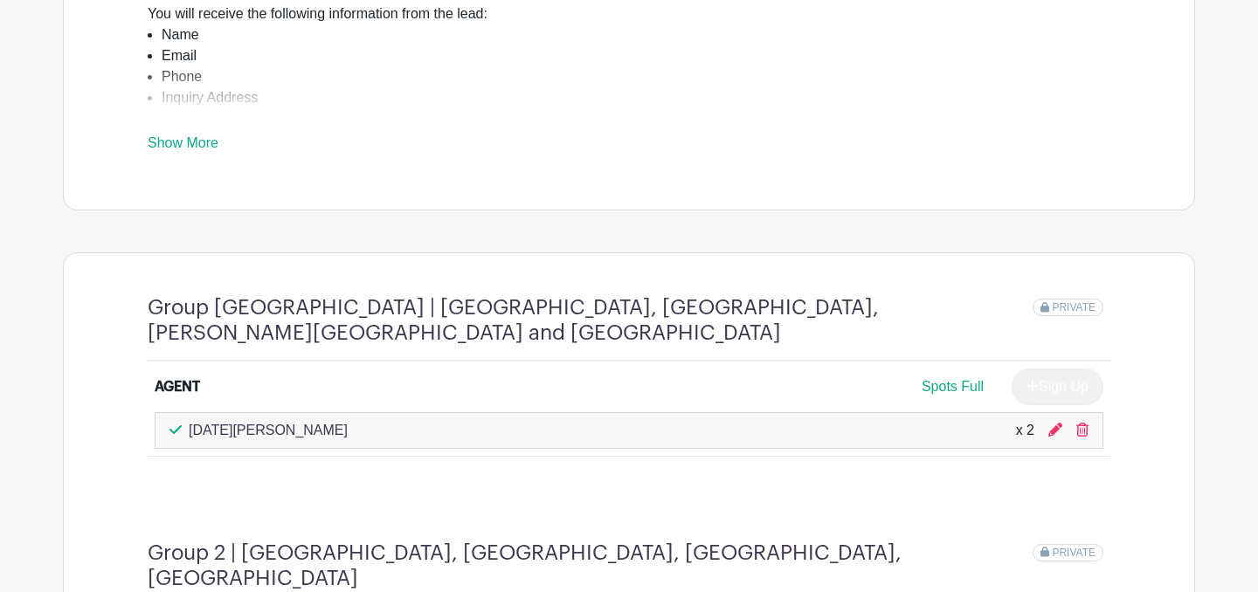
scroll to position [410, 0]
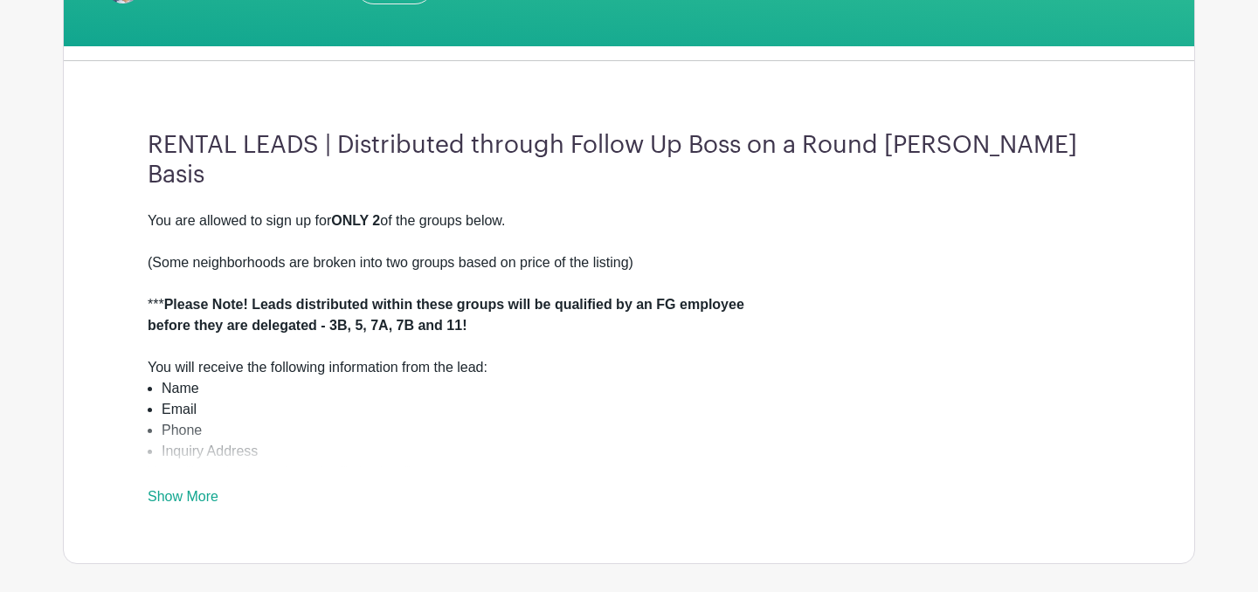
click at [195, 510] on link "Show More" at bounding box center [183, 500] width 71 height 22
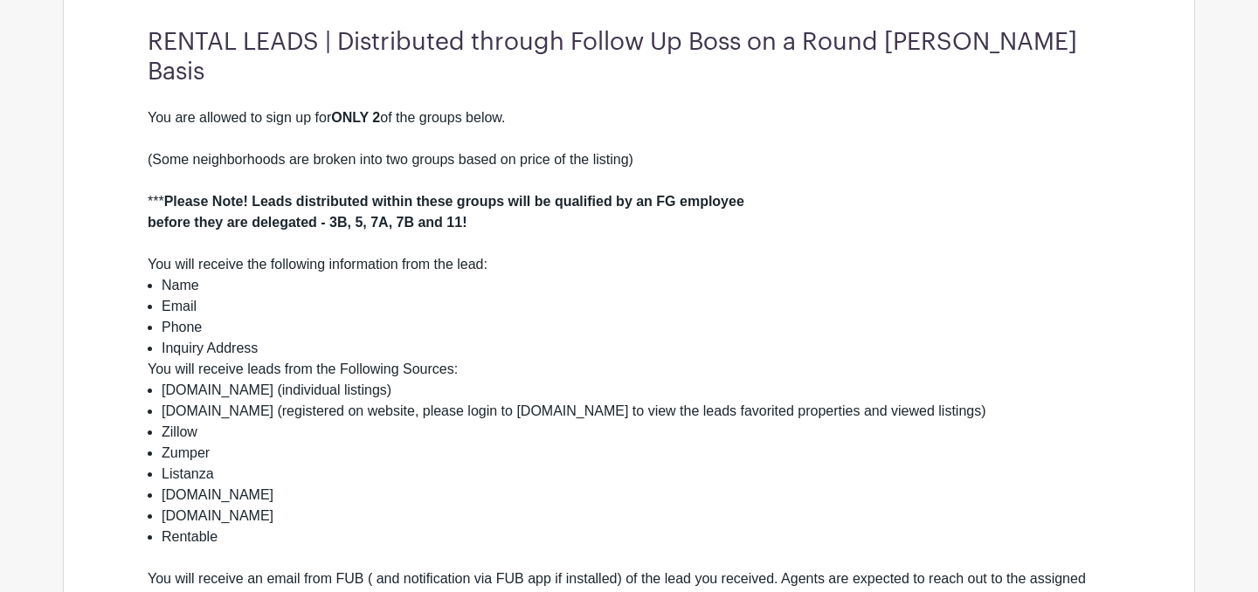
scroll to position [391, 0]
